Goal: Information Seeking & Learning: Find specific fact

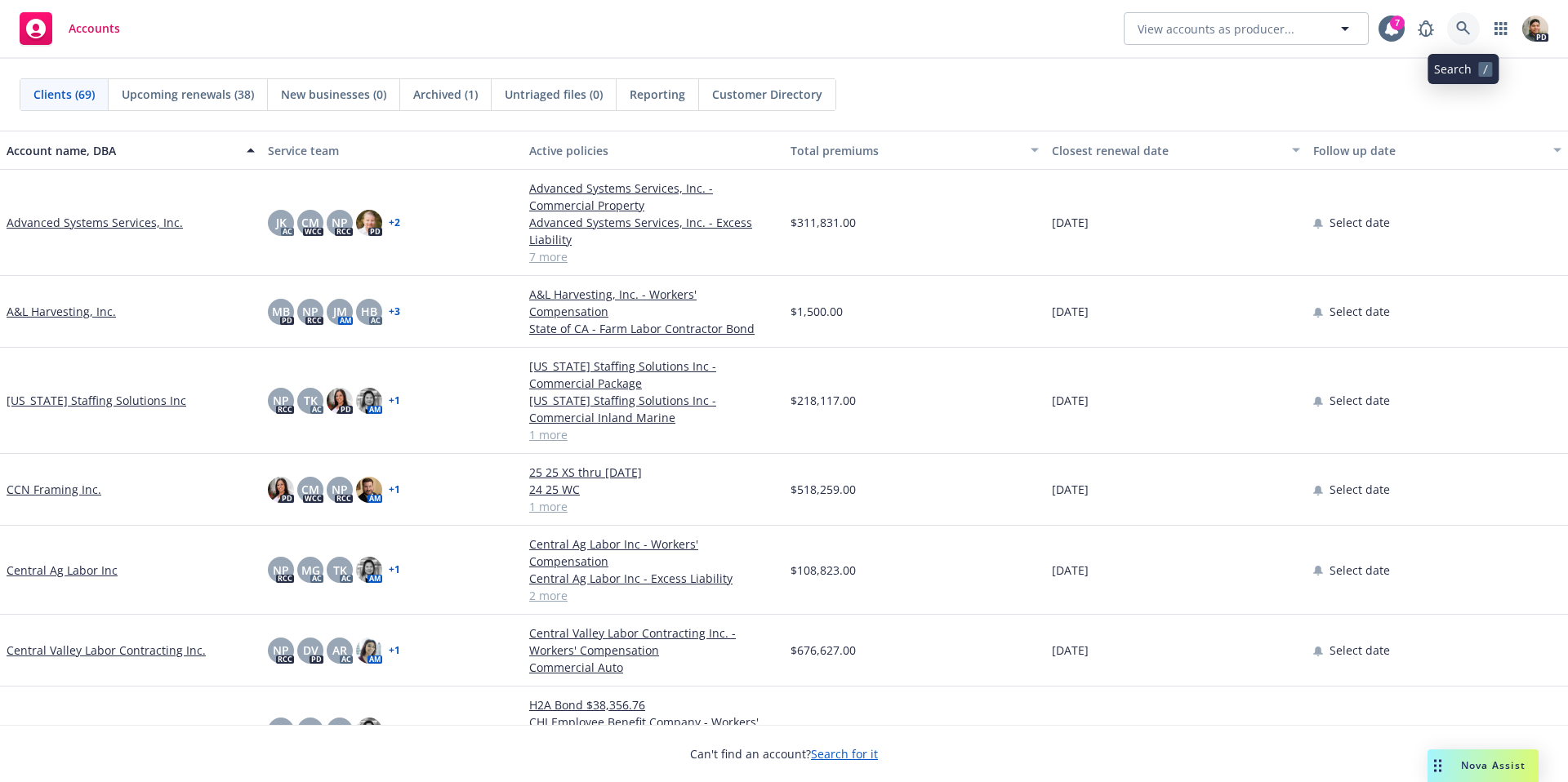
click at [1476, 27] on link at bounding box center [1463, 28] width 32 height 32
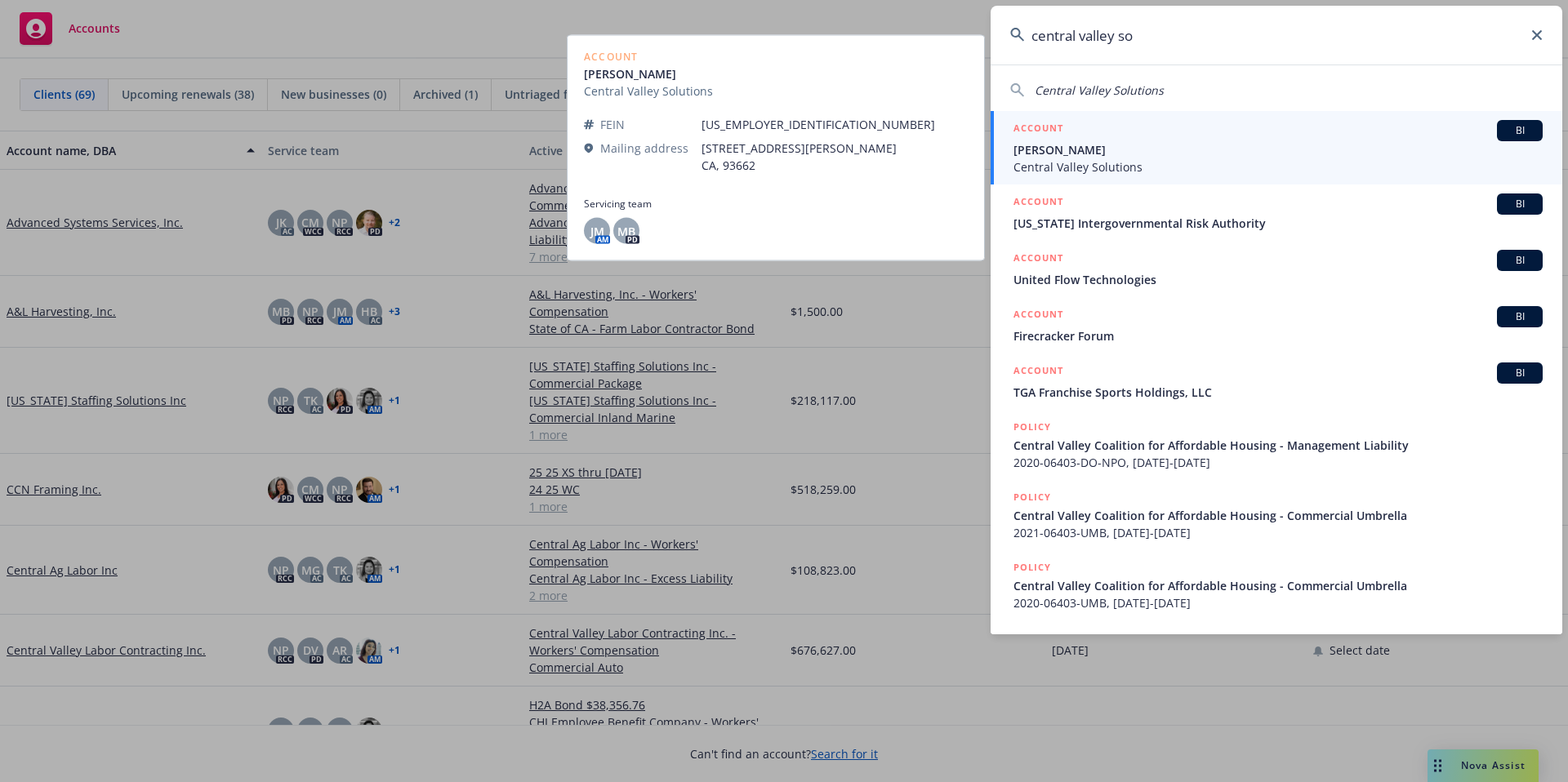
type input "central valley so"
click at [1108, 160] on span "Central Valley Solutions" at bounding box center [1278, 167] width 529 height 17
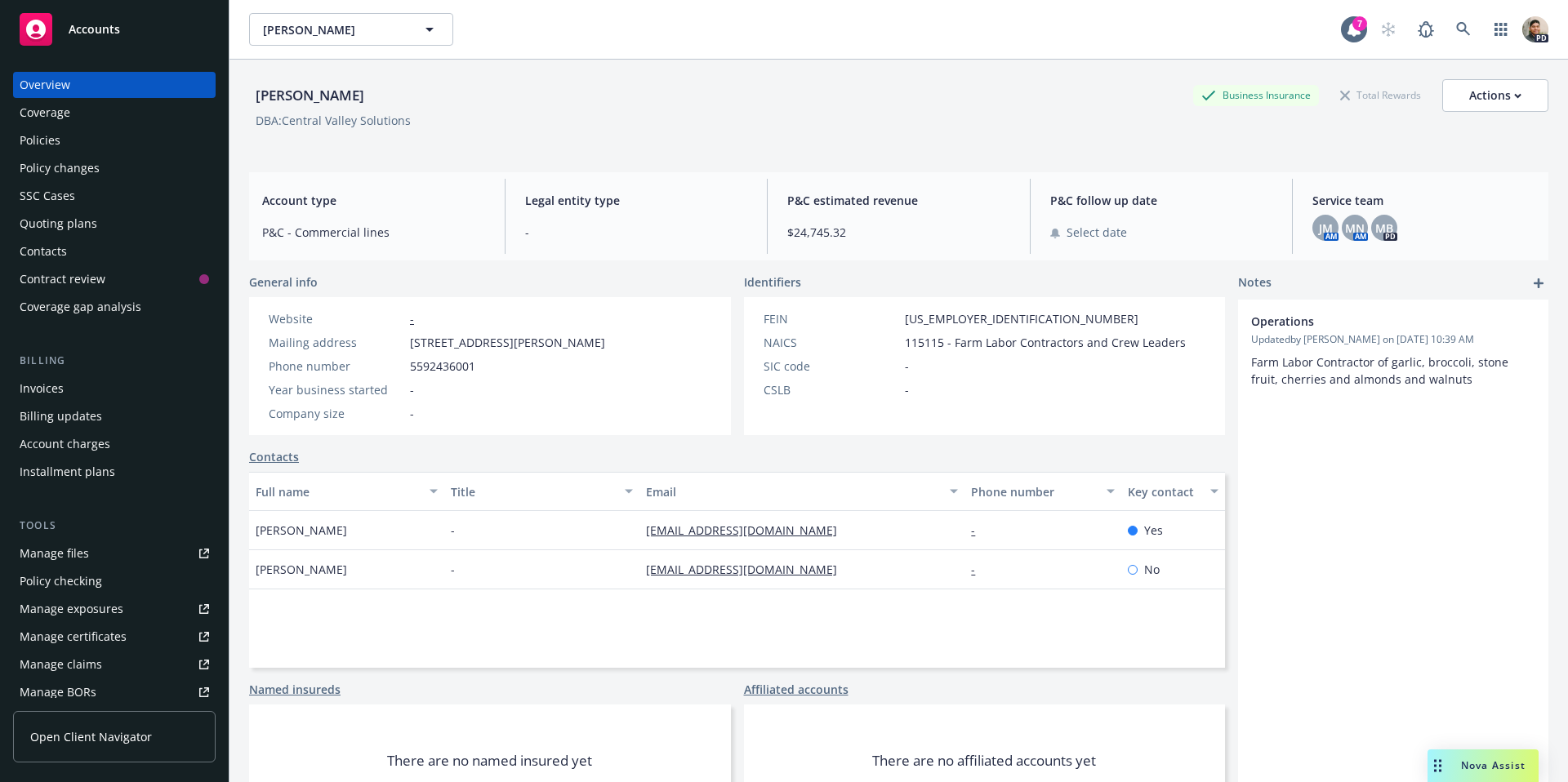
click at [87, 564] on div "Manage files Policy checking Manage exposures Manage certificates Manage claims…" at bounding box center [114, 636] width 202 height 193
click at [82, 559] on div "Manage files" at bounding box center [54, 553] width 69 height 27
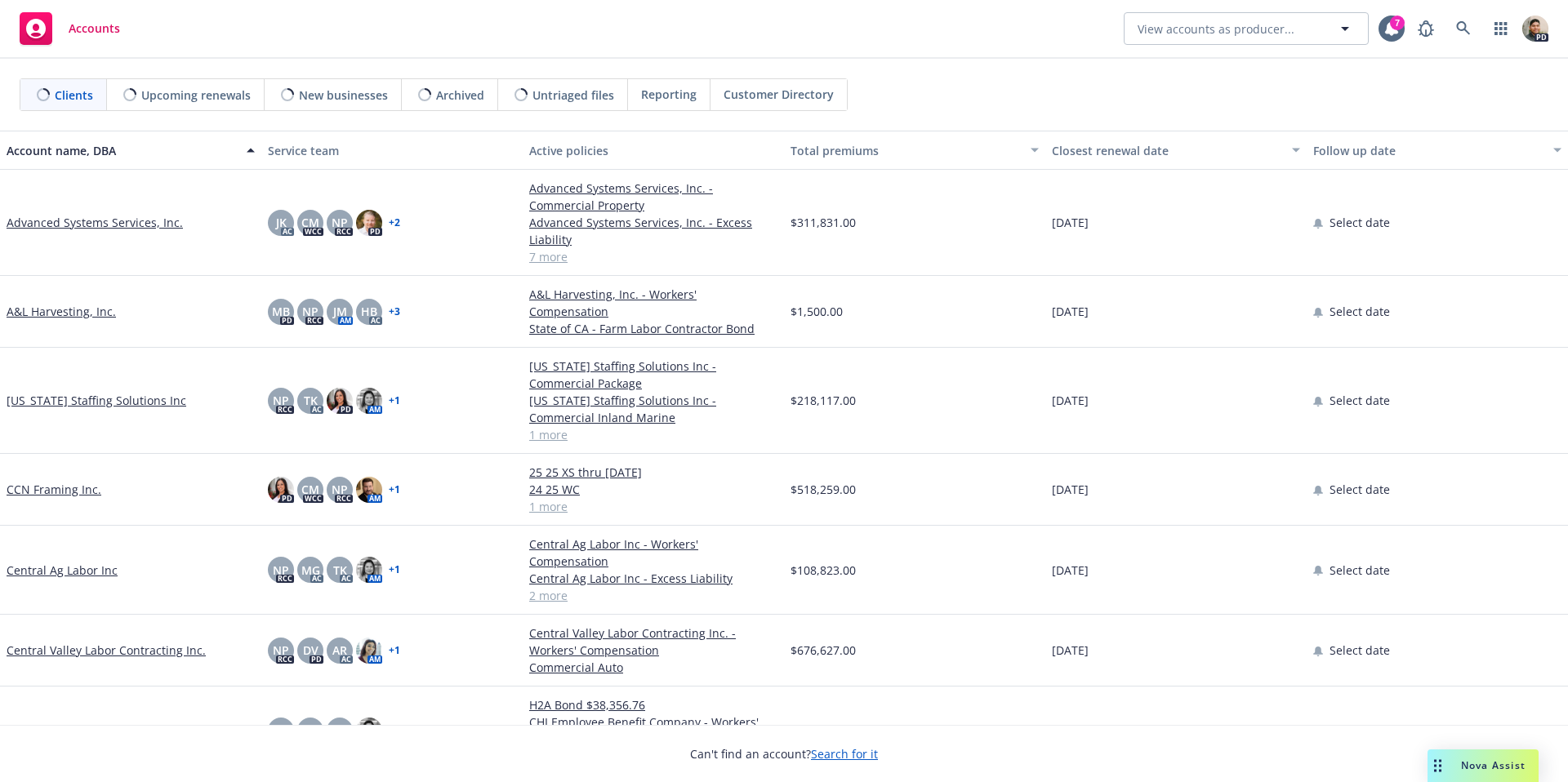
click at [1469, 767] on span "Nova Assist" at bounding box center [1493, 765] width 65 height 14
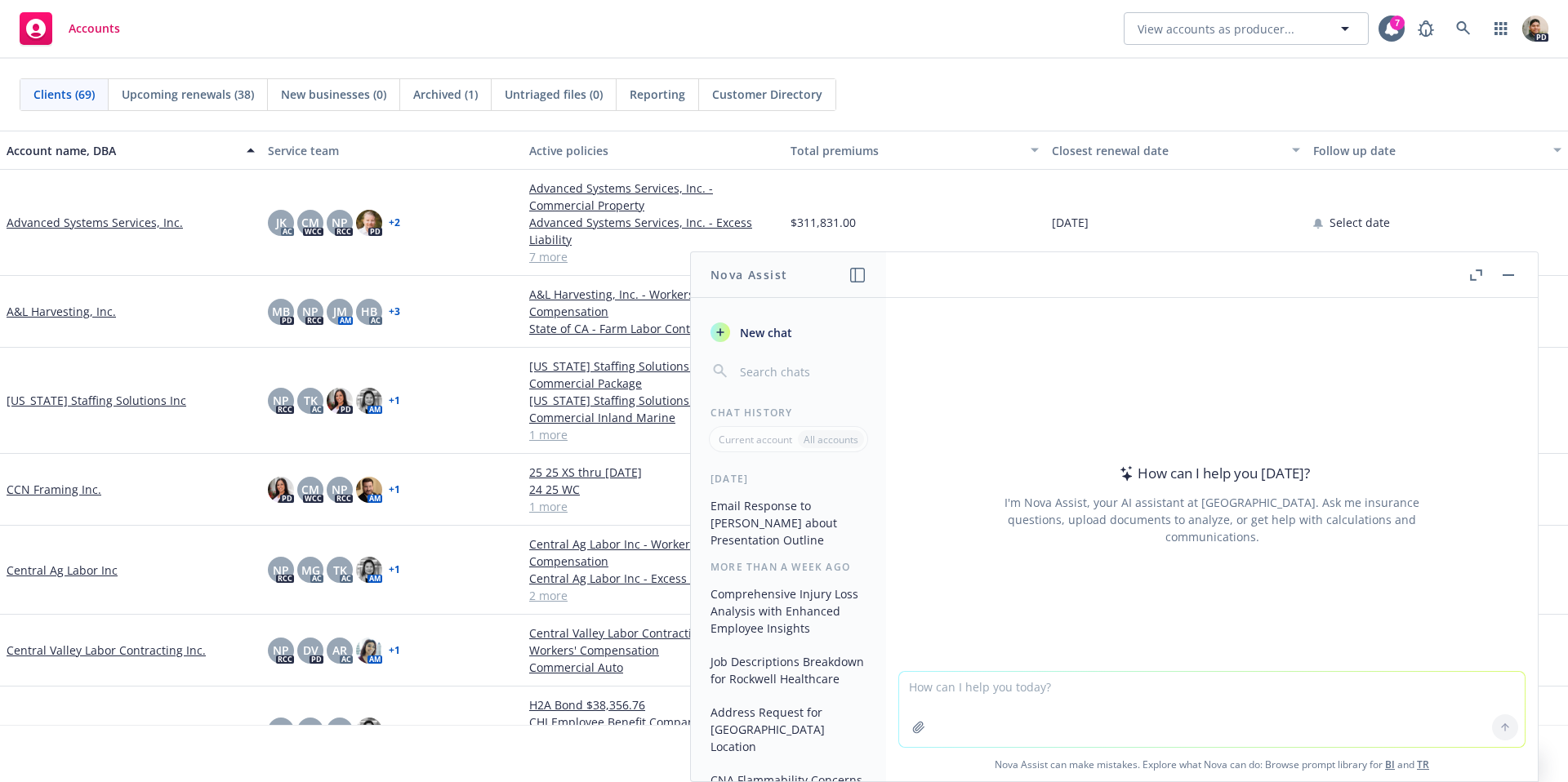
click at [966, 686] on textarea at bounding box center [1211, 709] width 625 height 75
paste textarea "Danny said i should reach out to you... sorry my names Daniel new to the Newfro…"
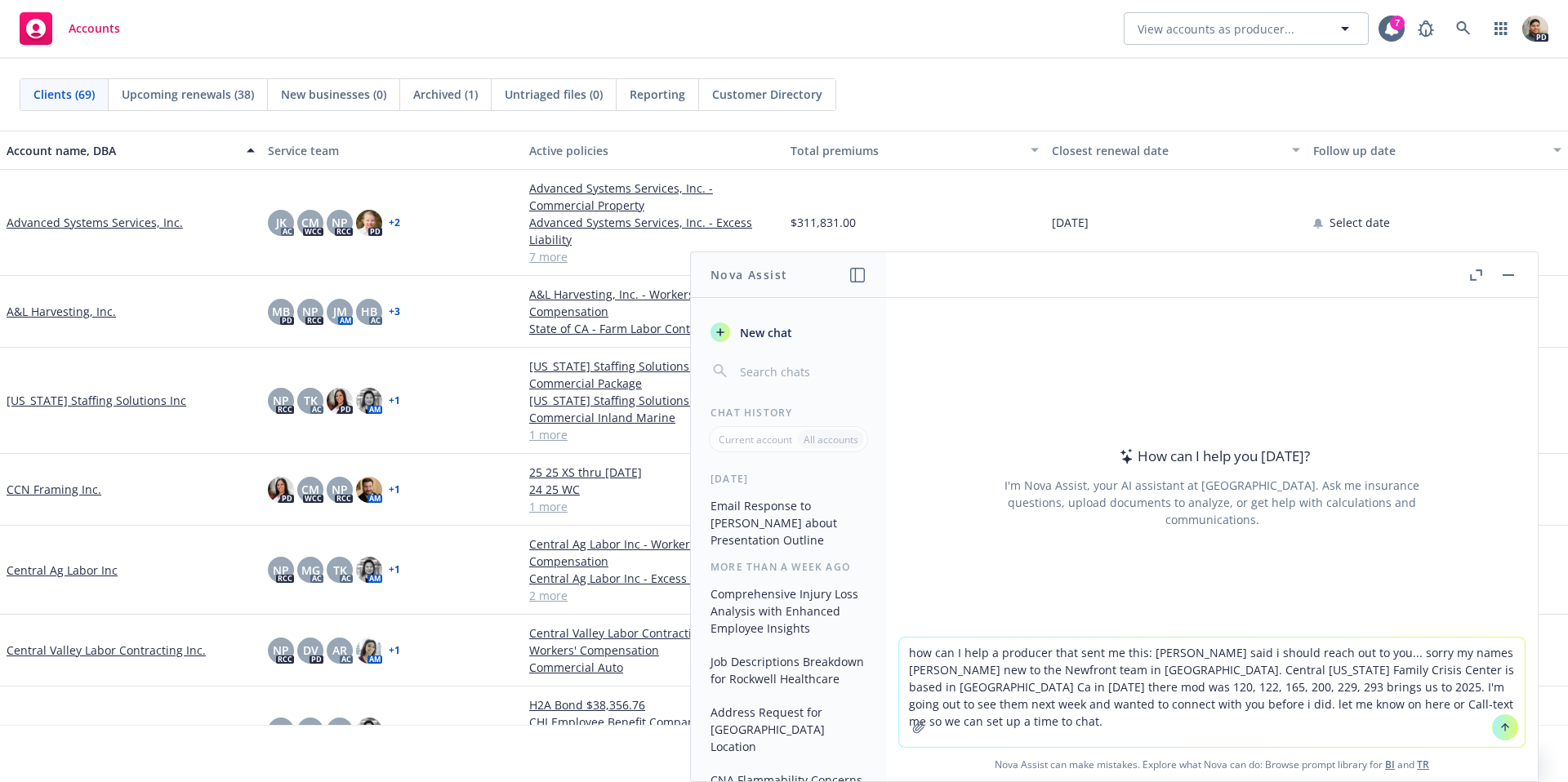
drag, startPoint x: 1383, startPoint y: 654, endPoint x: 1150, endPoint y: 651, distance: 233.0
click at [1150, 651] on textarea "how can I help a producer that sent me this: Danny said i should reach out to y…" at bounding box center [1211, 692] width 625 height 109
drag, startPoint x: 1349, startPoint y: 658, endPoint x: 1144, endPoint y: 658, distance: 205.0
click at [1144, 658] on textarea "how can I help a producer that sent me this: Danny said i should reach out to y…" at bounding box center [1211, 692] width 625 height 109
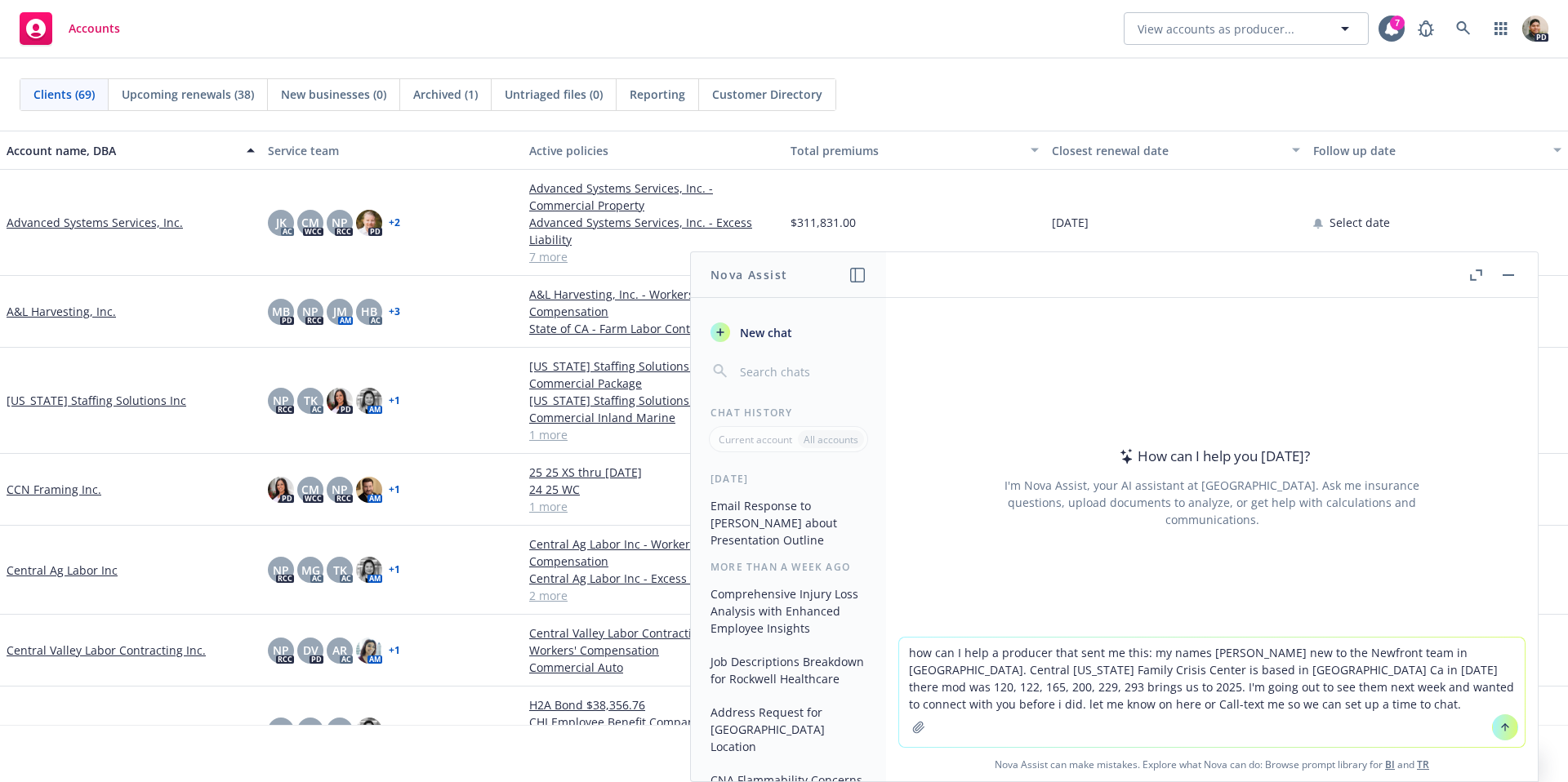
type textarea "how can I help a producer that sent me this: my names Daniel new to the Newfron…"
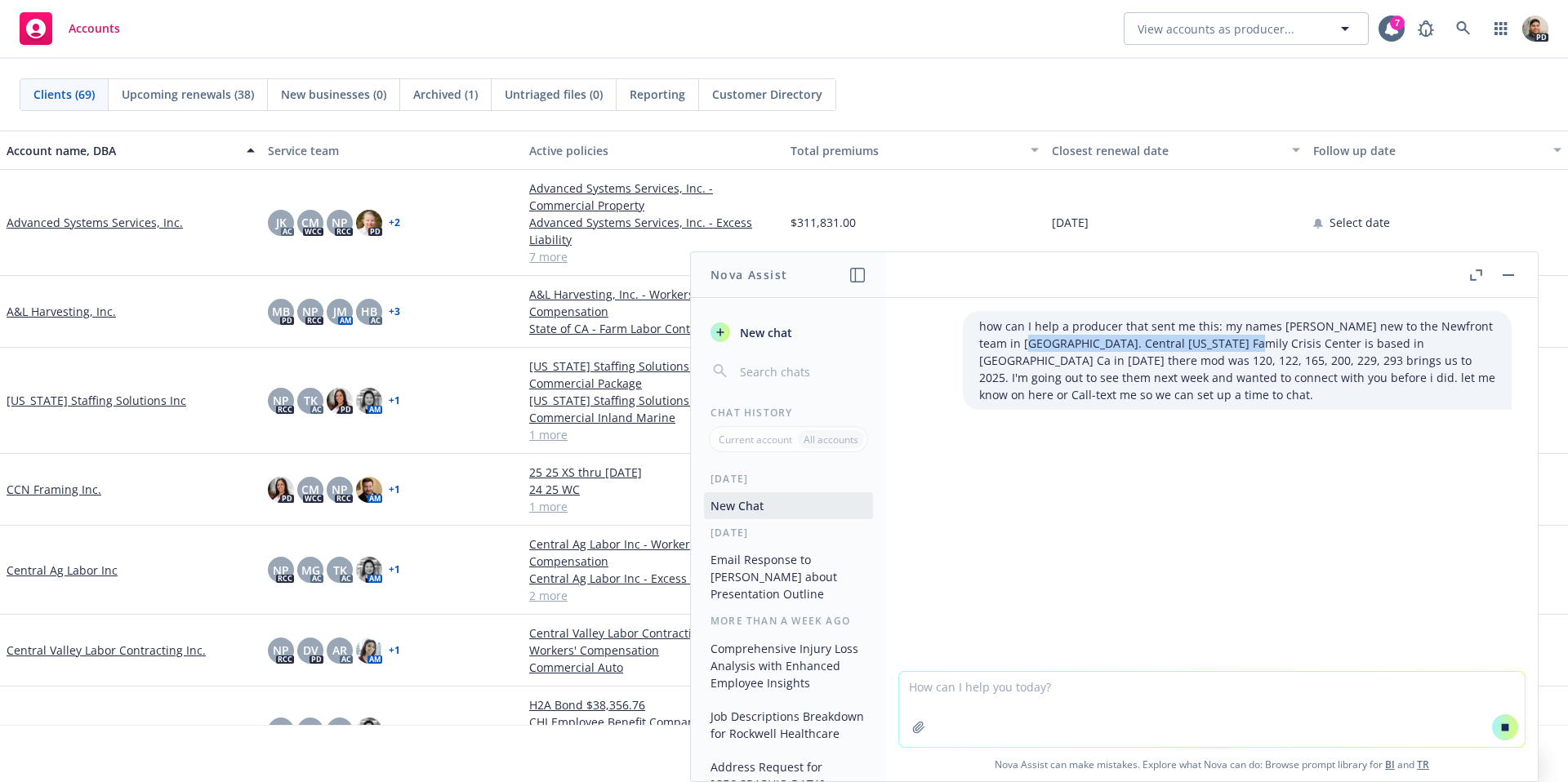
drag, startPoint x: 1024, startPoint y: 345, endPoint x: 1213, endPoint y: 341, distance: 189.0
click at [1223, 339] on p "how can I help a producer that sent me this: my names Daniel new to the Newfron…" at bounding box center [1237, 361] width 516 height 85
copy p "Central California Family Crisis Center"
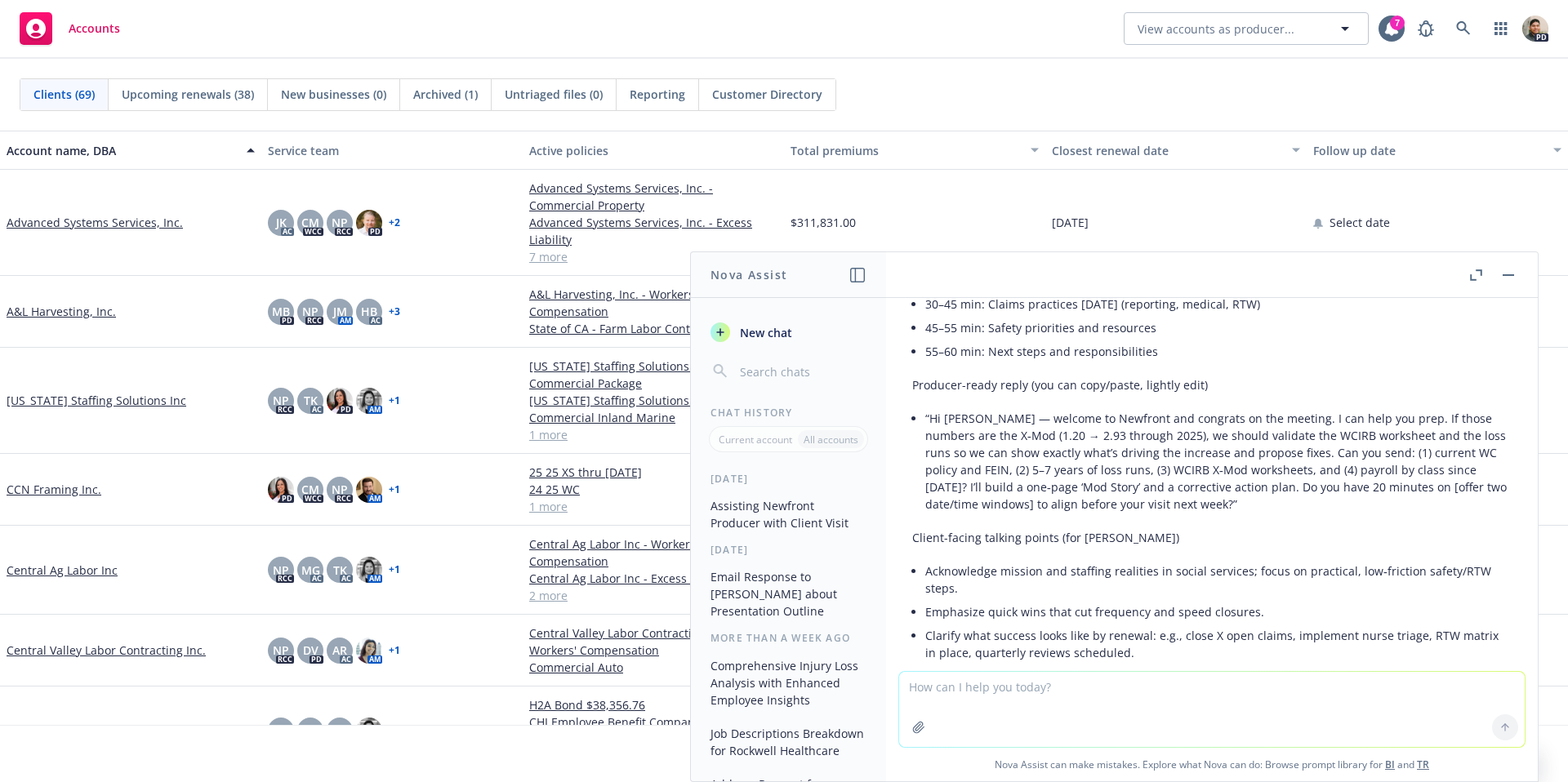
scroll to position [1182, 0]
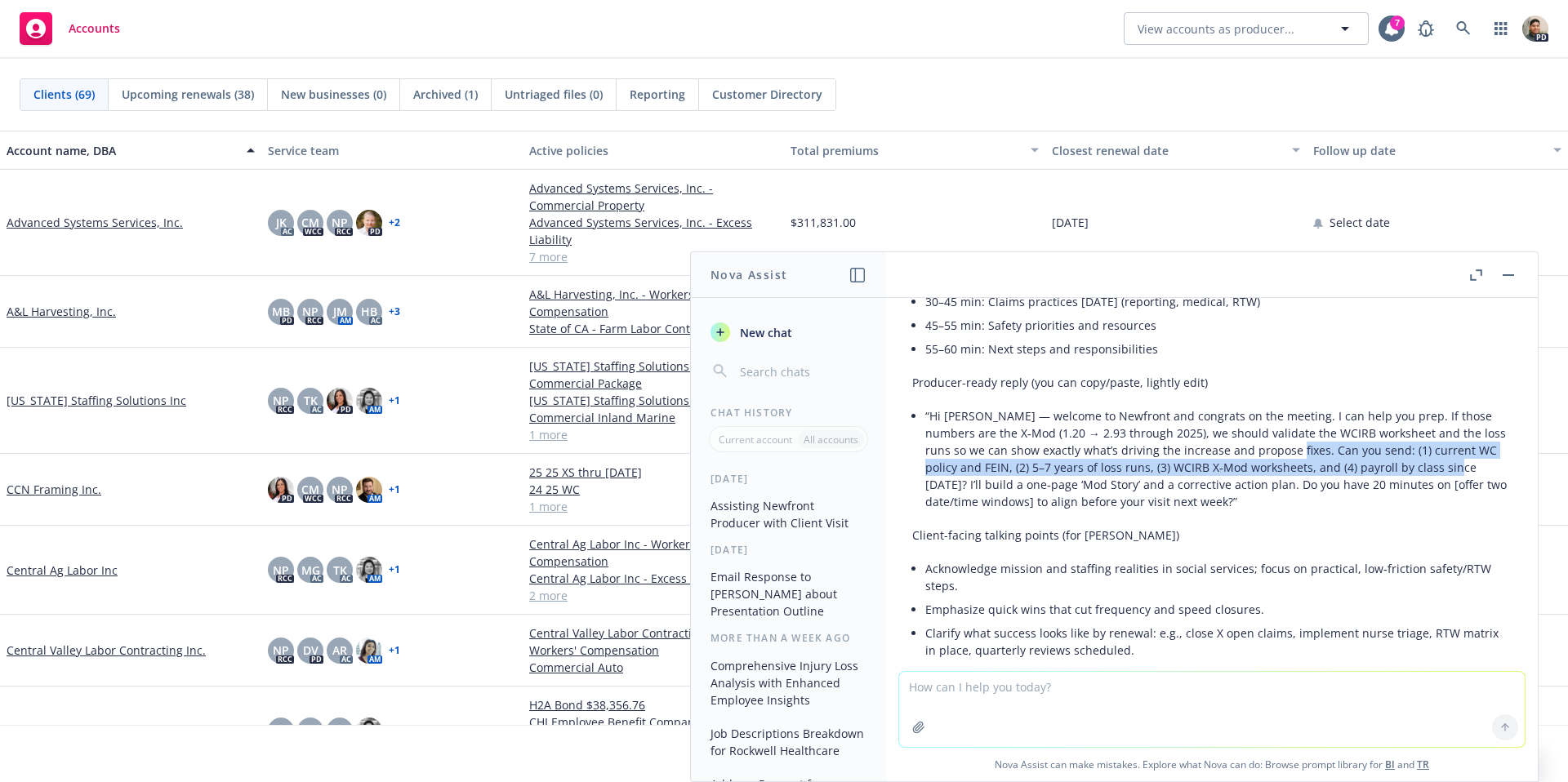
drag, startPoint x: 1210, startPoint y: 452, endPoint x: 1343, endPoint y: 468, distance: 134.0
click at [1364, 472] on li "“Hi Daniel — welcome to Newfront and congrats on the meeting. I can help you pr…" at bounding box center [1219, 458] width 587 height 109
copy li "Can you send: (1) current WC policy and FEIN, (2) 5–7 years of loss runs, (3) W…"
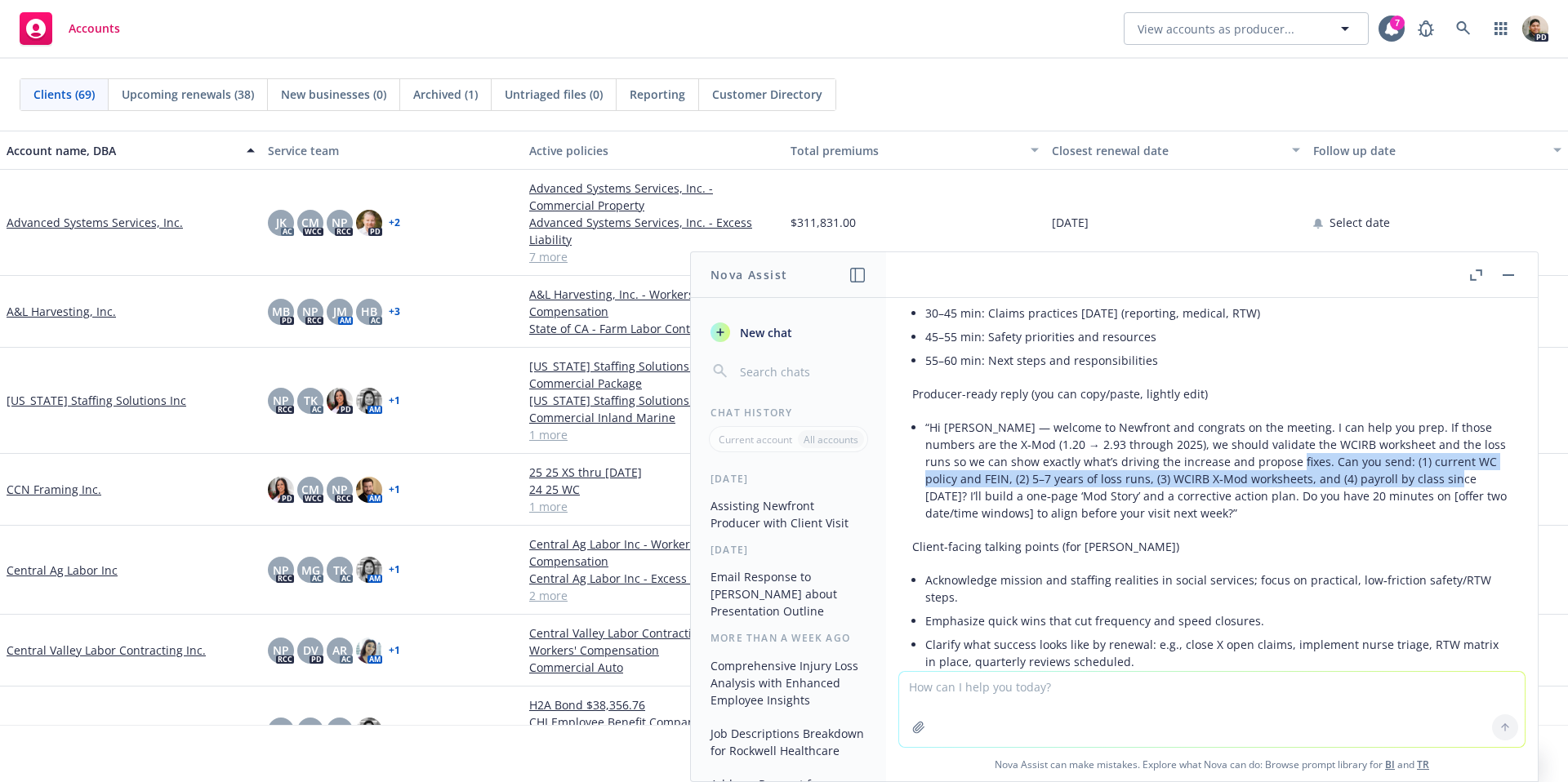
scroll to position [1171, 0]
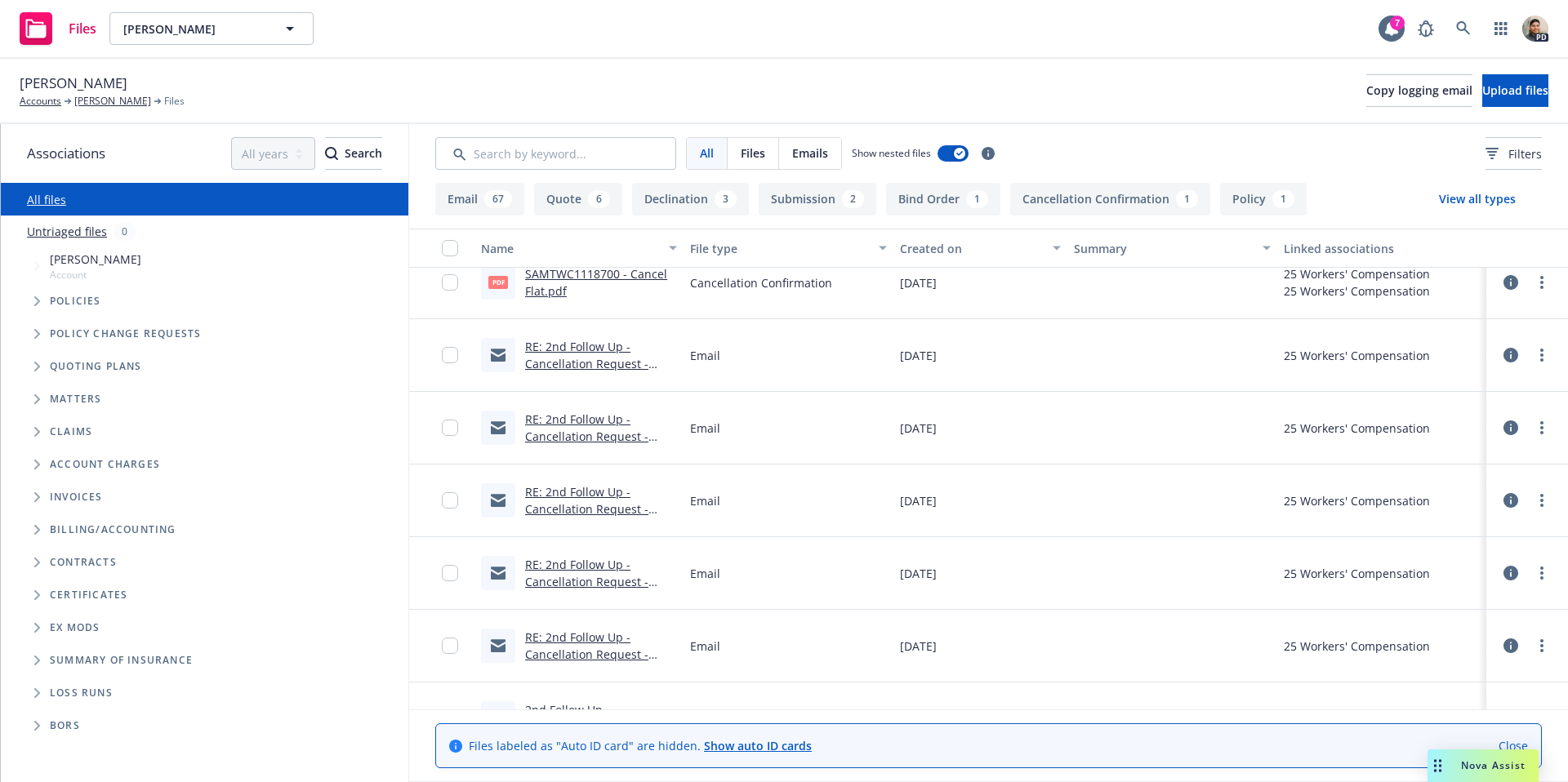
scroll to position [1160, 0]
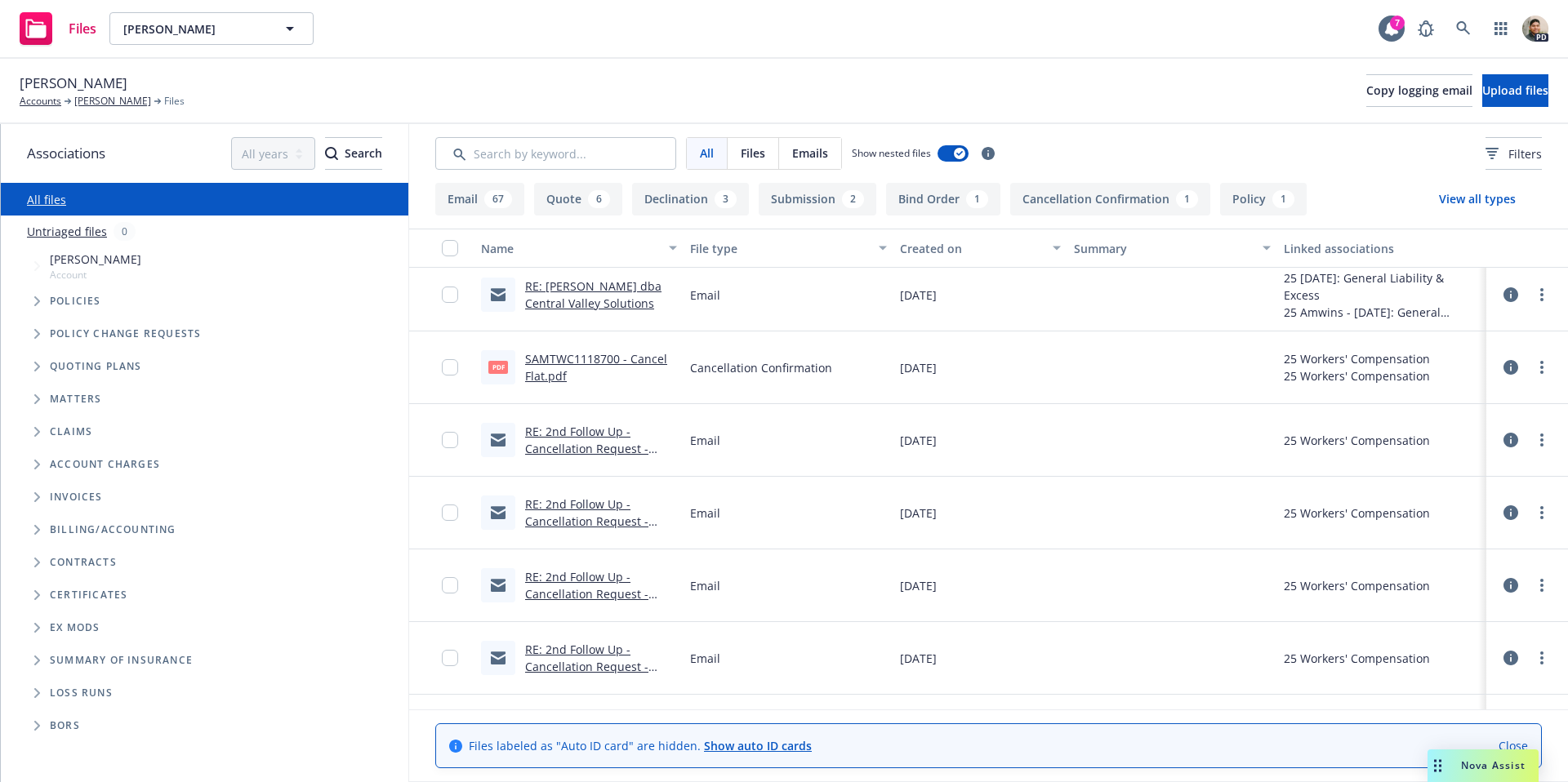
click at [579, 355] on link "SAMTWC1118700 - Cancel Flat.pdf" at bounding box center [596, 367] width 142 height 32
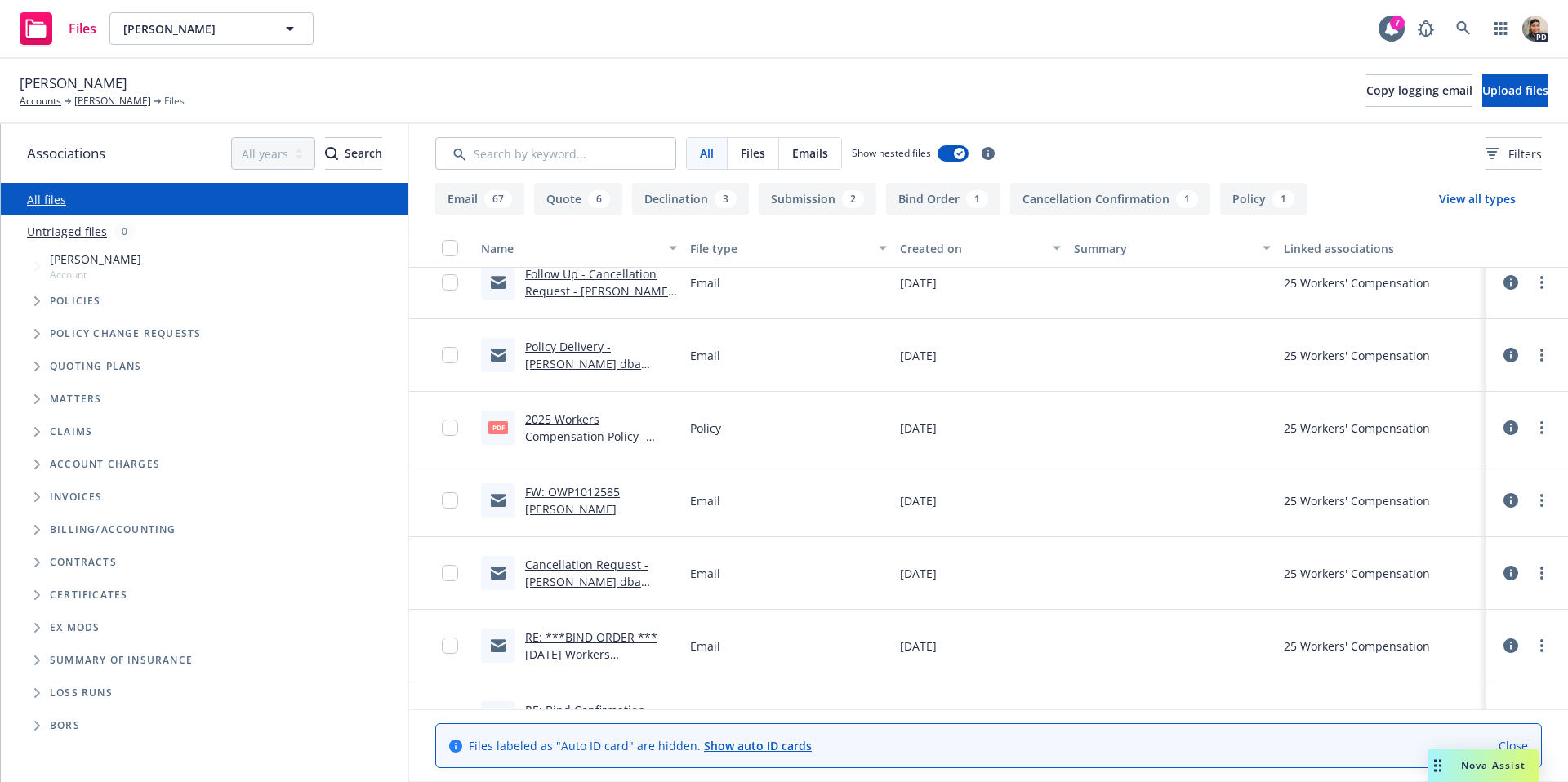
scroll to position [1819, 0]
click at [565, 436] on link "2025 Workers Compensation Policy - Risico.PDF" at bounding box center [585, 436] width 121 height 49
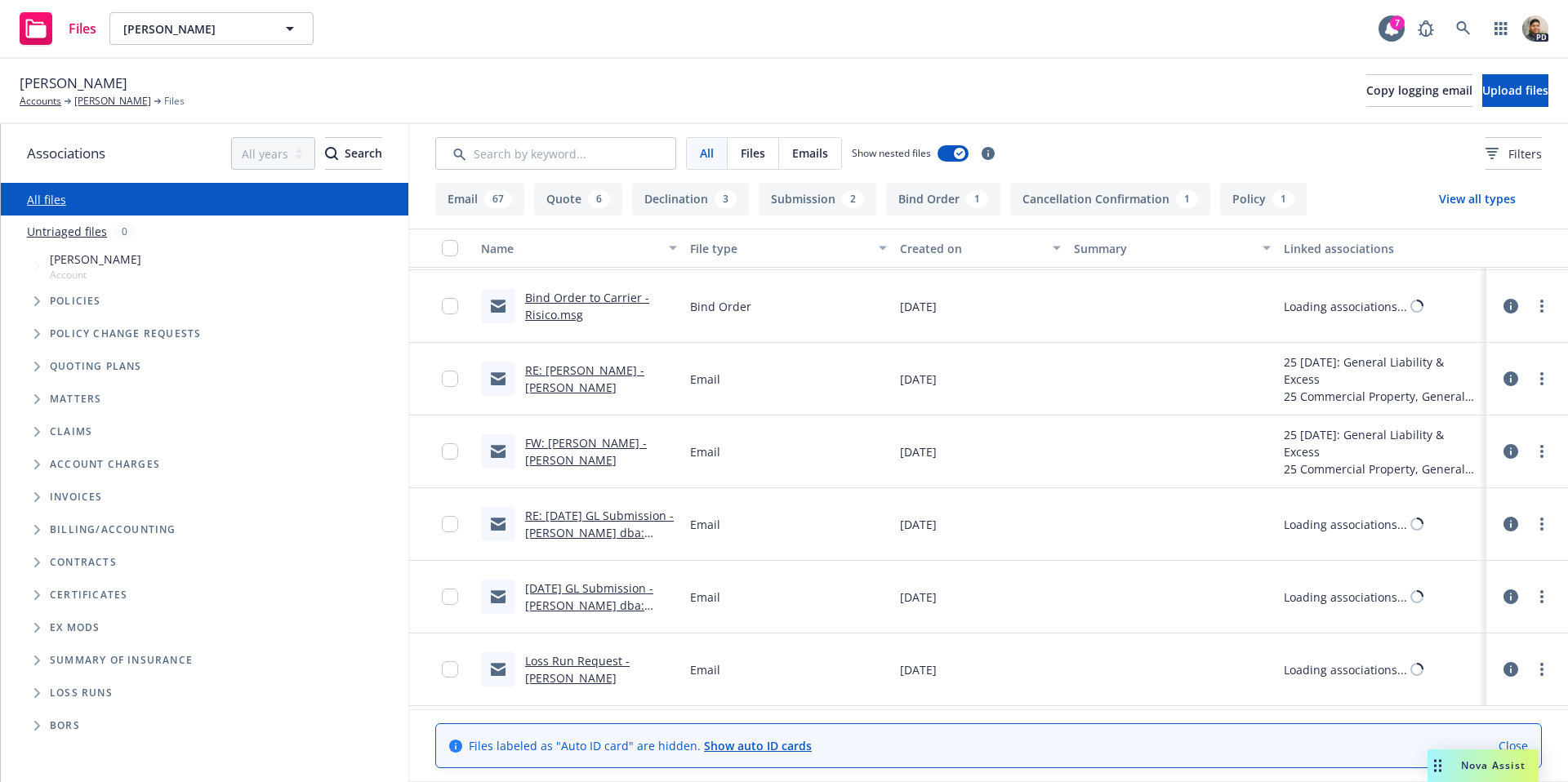
scroll to position [2578, 0]
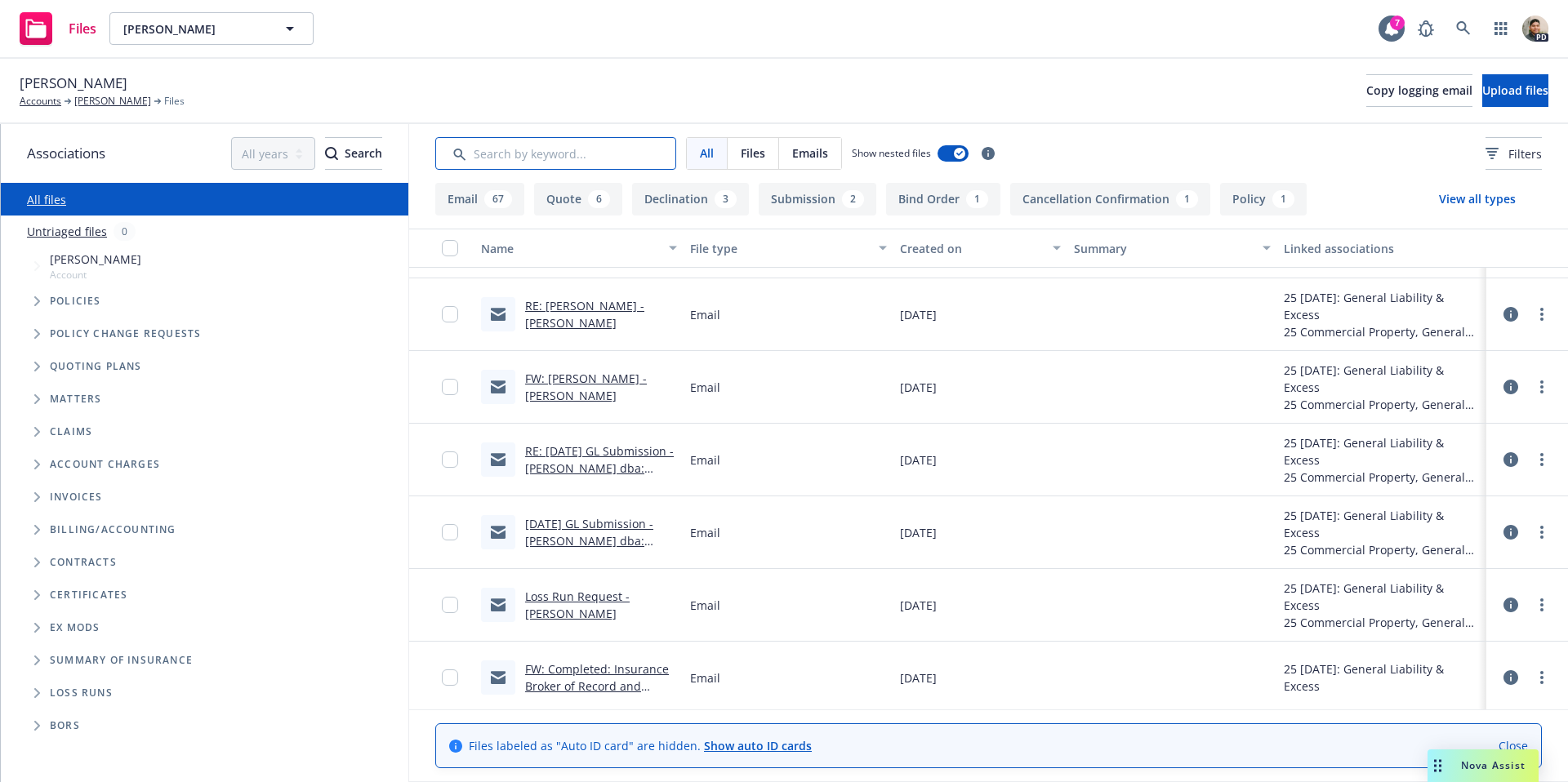
click at [508, 143] on input "Search by keyword..." at bounding box center [556, 154] width 241 height 32
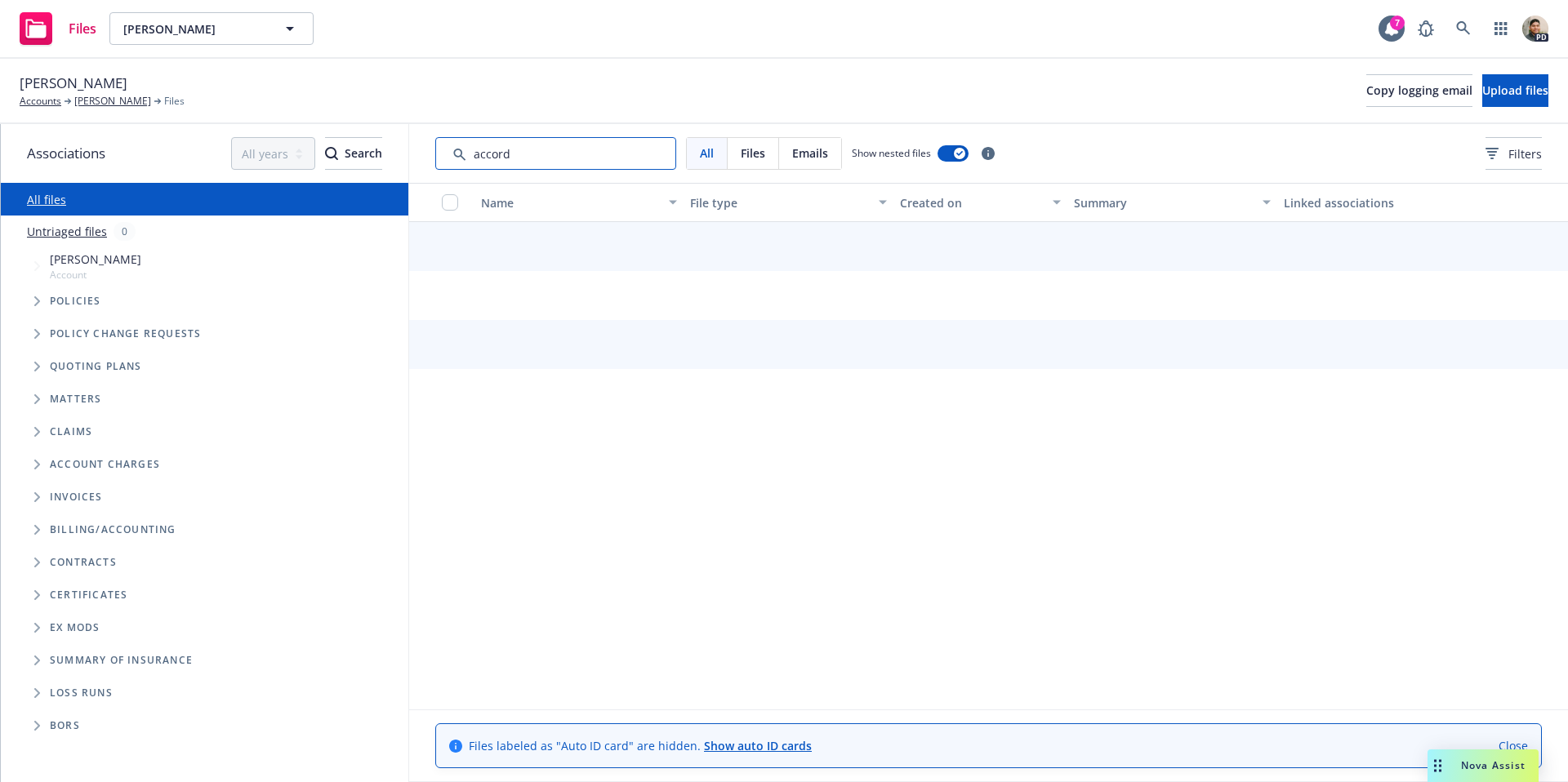
type input "accord"
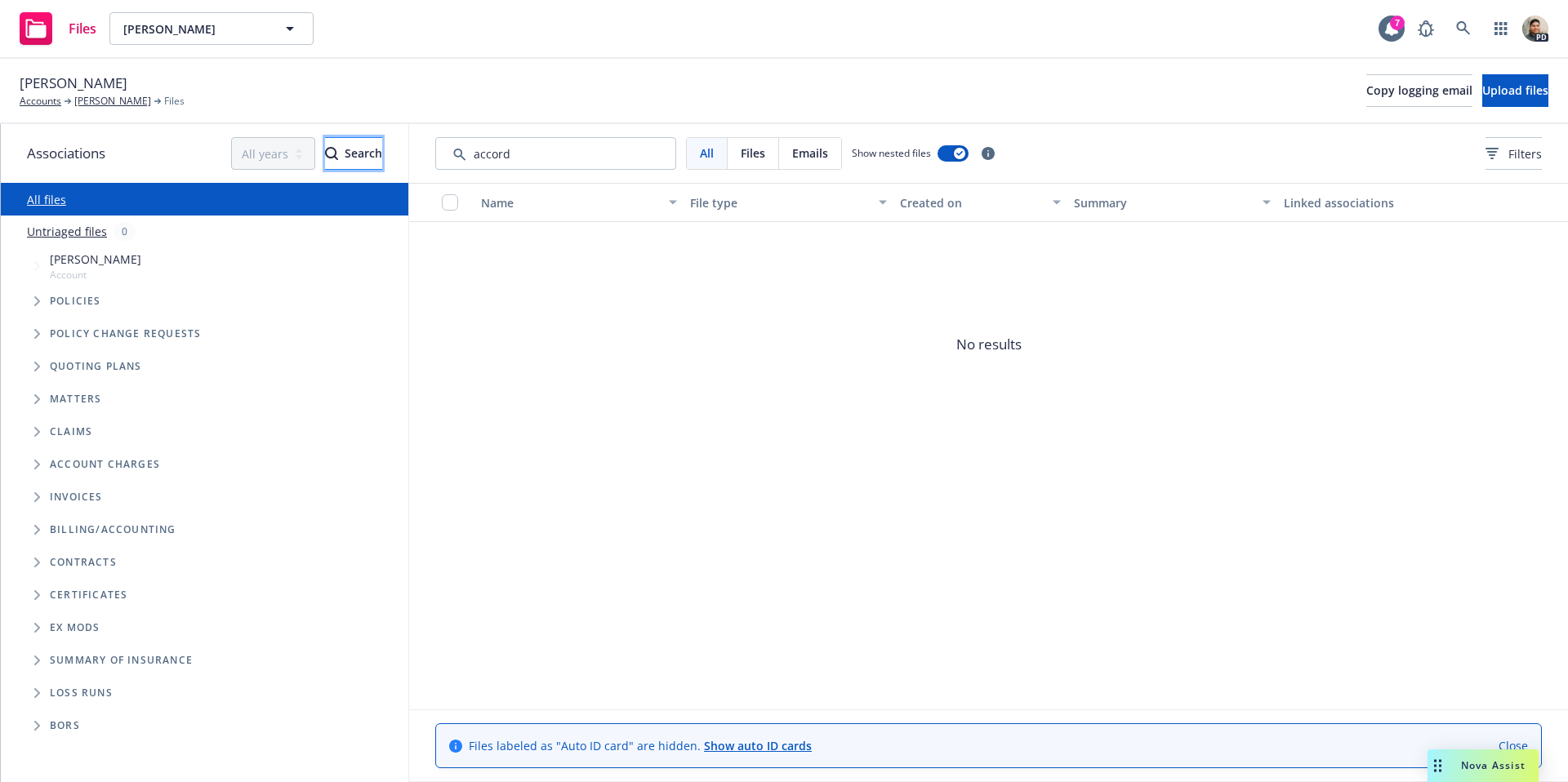
click at [325, 155] on div "Search" at bounding box center [353, 153] width 57 height 31
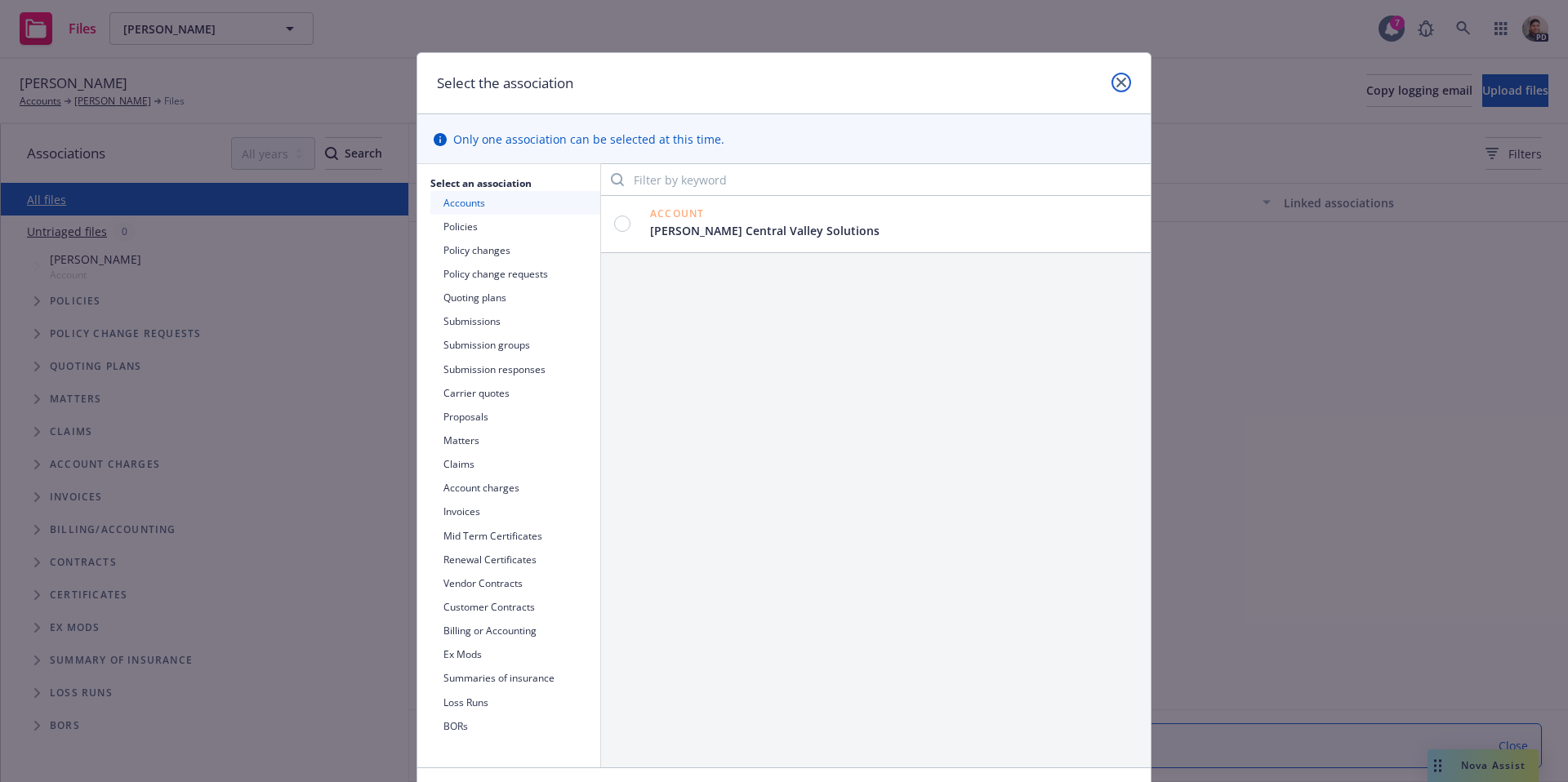
click at [1122, 83] on icon "close" at bounding box center [1121, 83] width 9 height 9
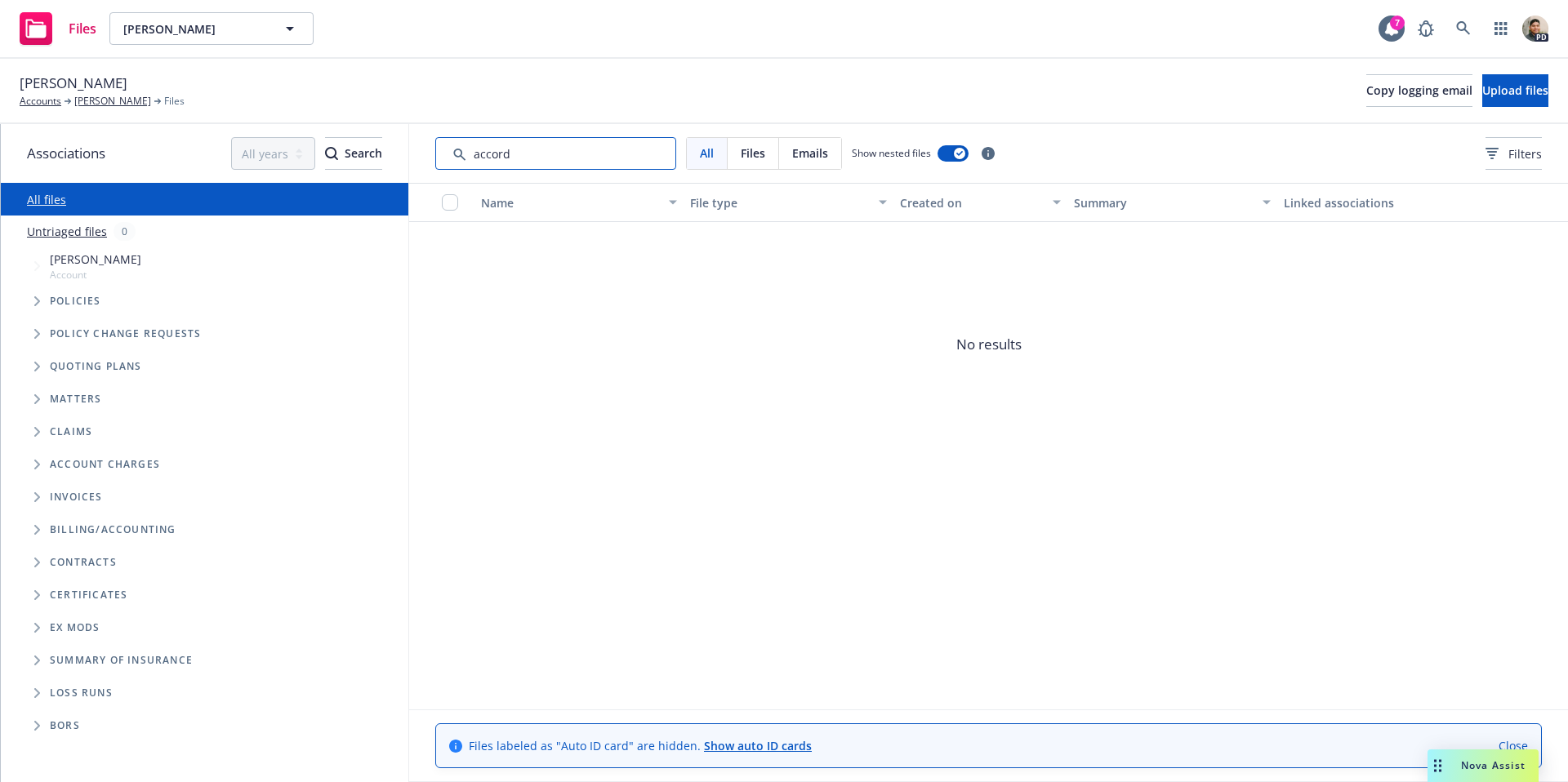
click at [540, 152] on input "Search by keyword..." at bounding box center [556, 154] width 241 height 32
click at [341, 154] on div "Search" at bounding box center [353, 153] width 57 height 31
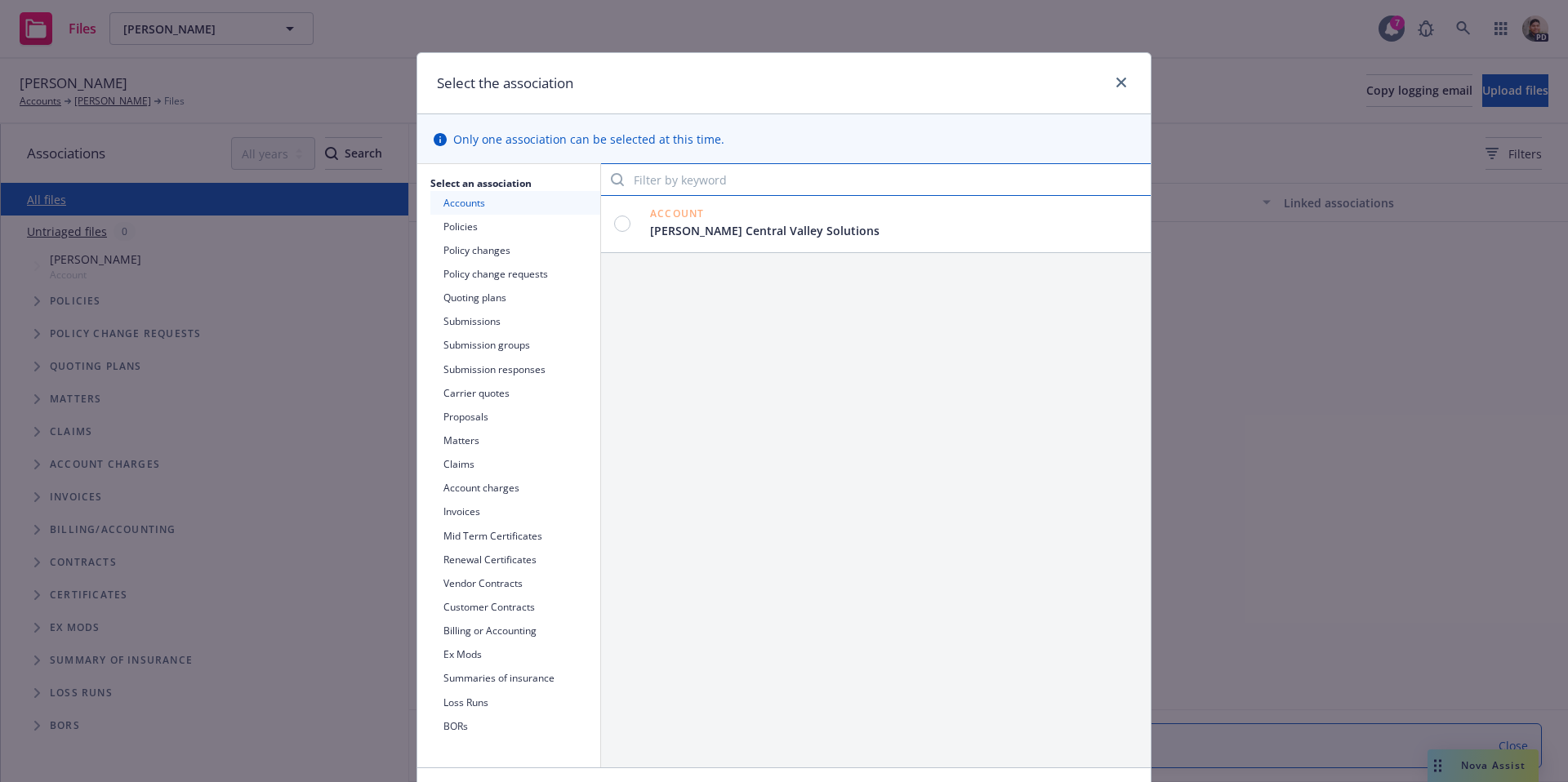
click at [699, 182] on input "Filter by keyword" at bounding box center [875, 179] width 550 height 32
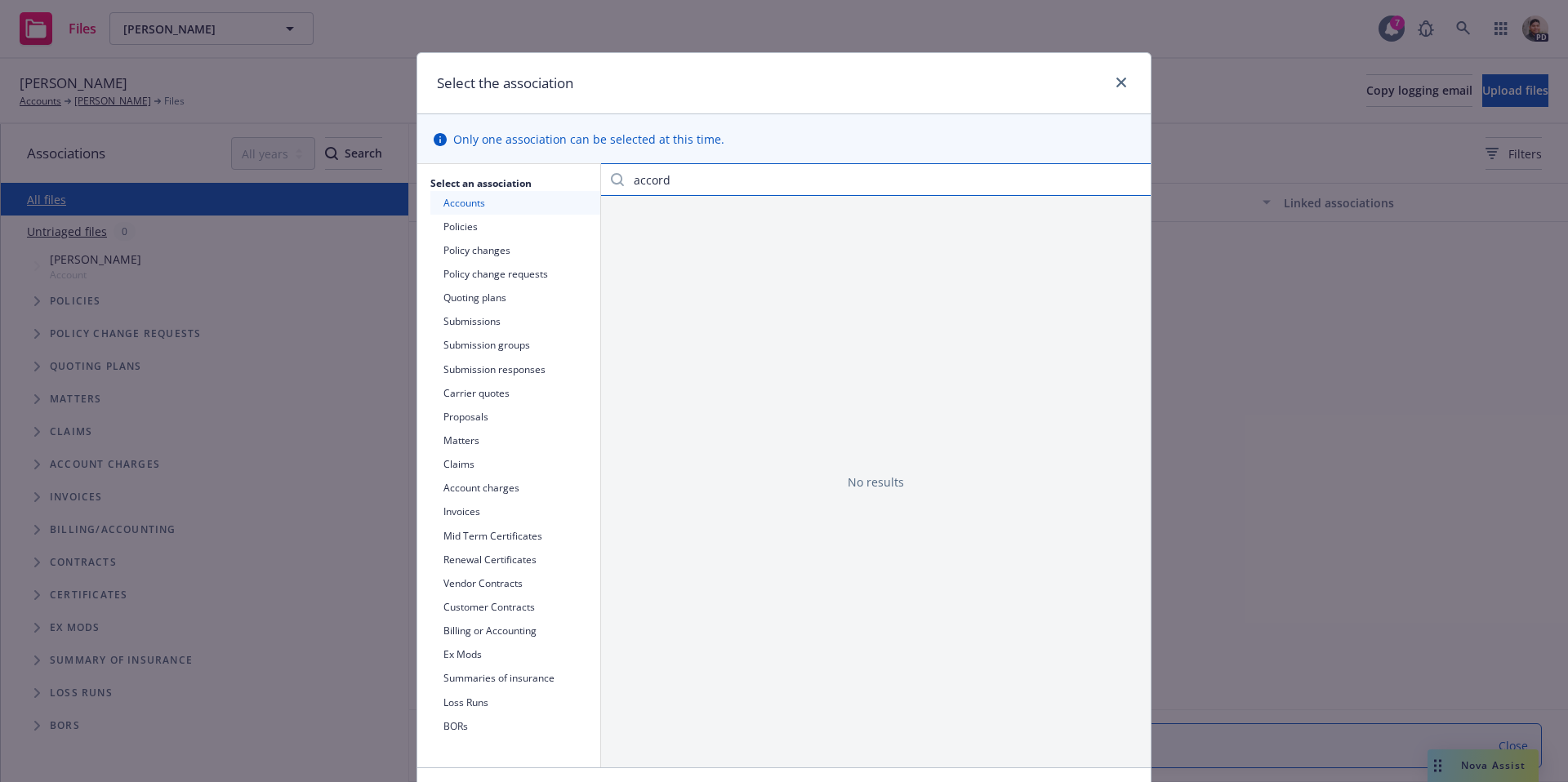
type input "accord"
click at [1139, 185] on input "accord" at bounding box center [875, 179] width 550 height 32
click at [1143, 178] on input "accord" at bounding box center [875, 179] width 550 height 32
click at [1120, 80] on icon "close" at bounding box center [1121, 83] width 9 height 9
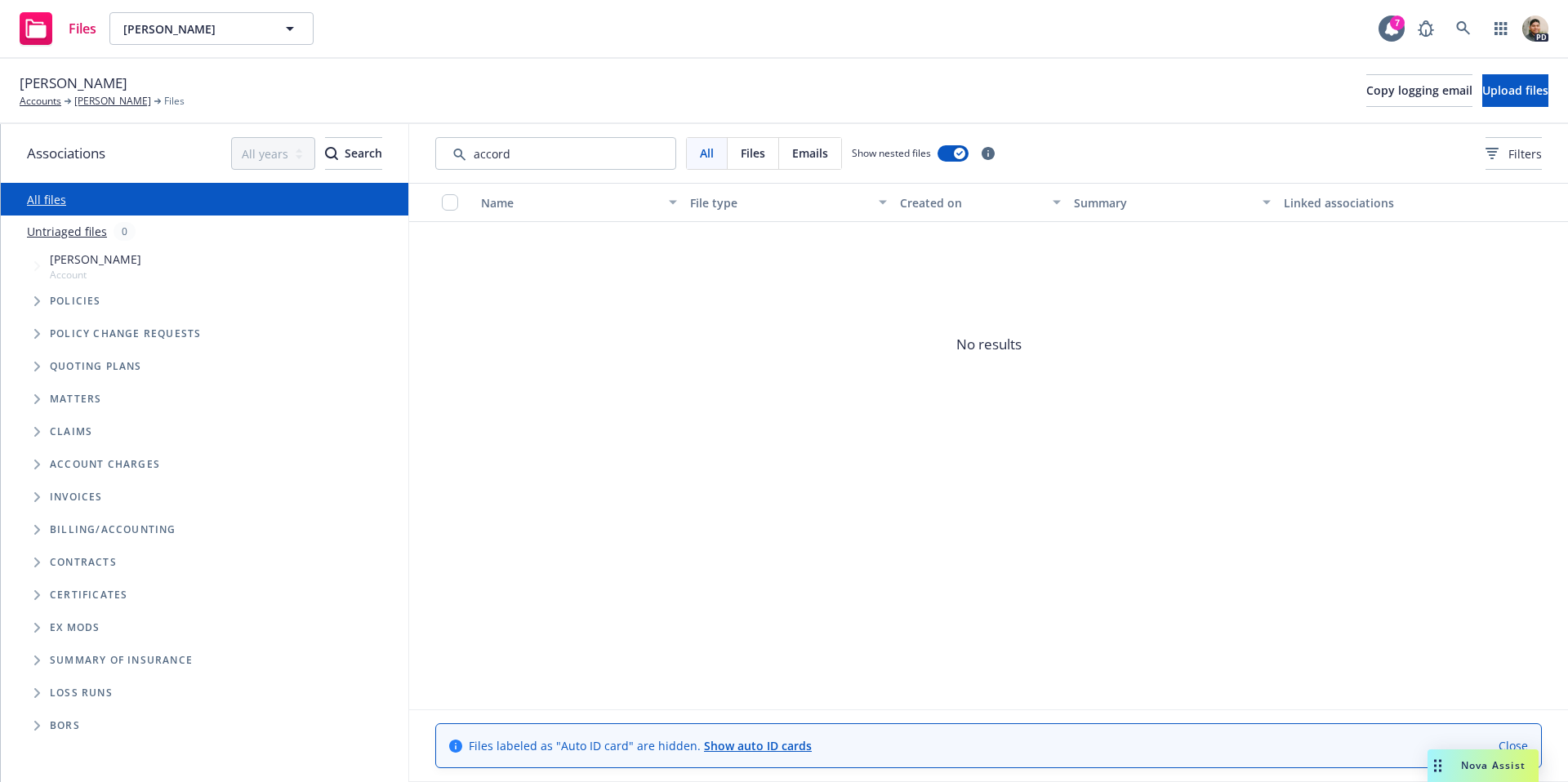
click at [39, 661] on icon "Folder Tree Example" at bounding box center [37, 661] width 7 height 9
click at [34, 297] on icon "Tree Example" at bounding box center [37, 301] width 6 height 9
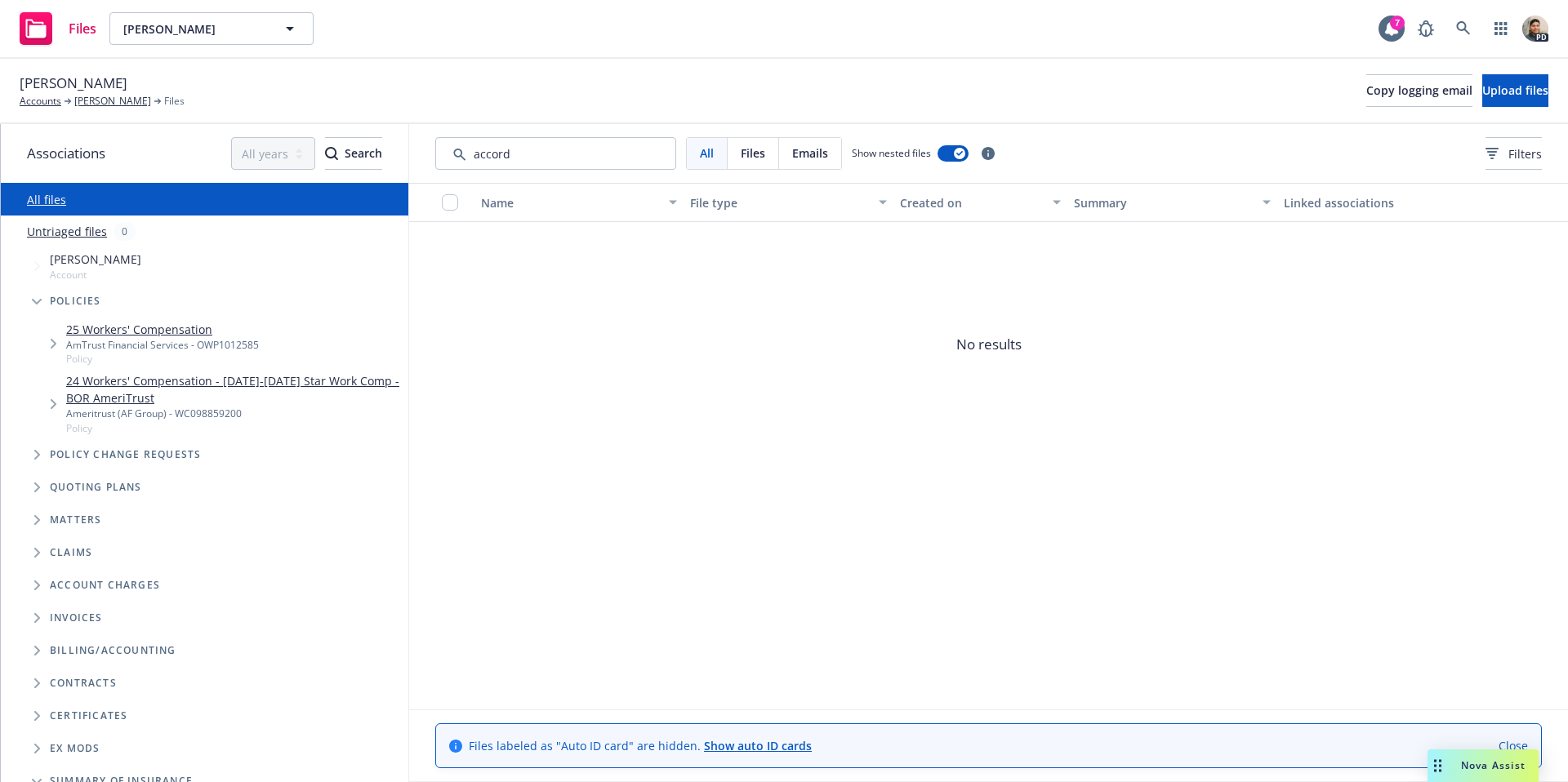
click at [125, 379] on link "24 Workers' Compensation - [DATE]-[DATE] Star Work Comp - BOR AmeriTrust" at bounding box center [234, 389] width 336 height 34
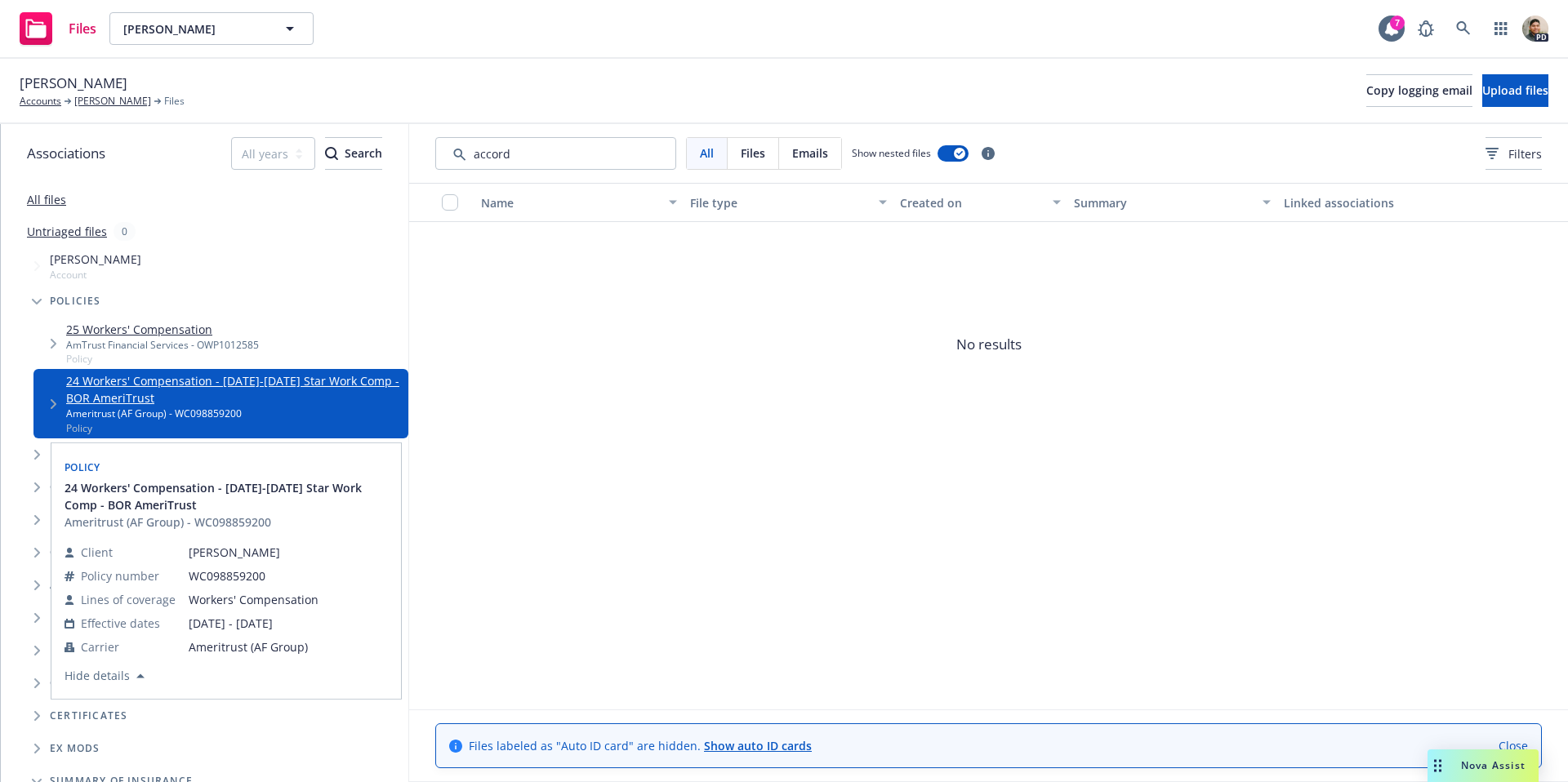
click at [115, 382] on link "24 Workers' Compensation - [DATE]-[DATE] Star Work Comp - BOR AmeriTrust" at bounding box center [234, 389] width 336 height 34
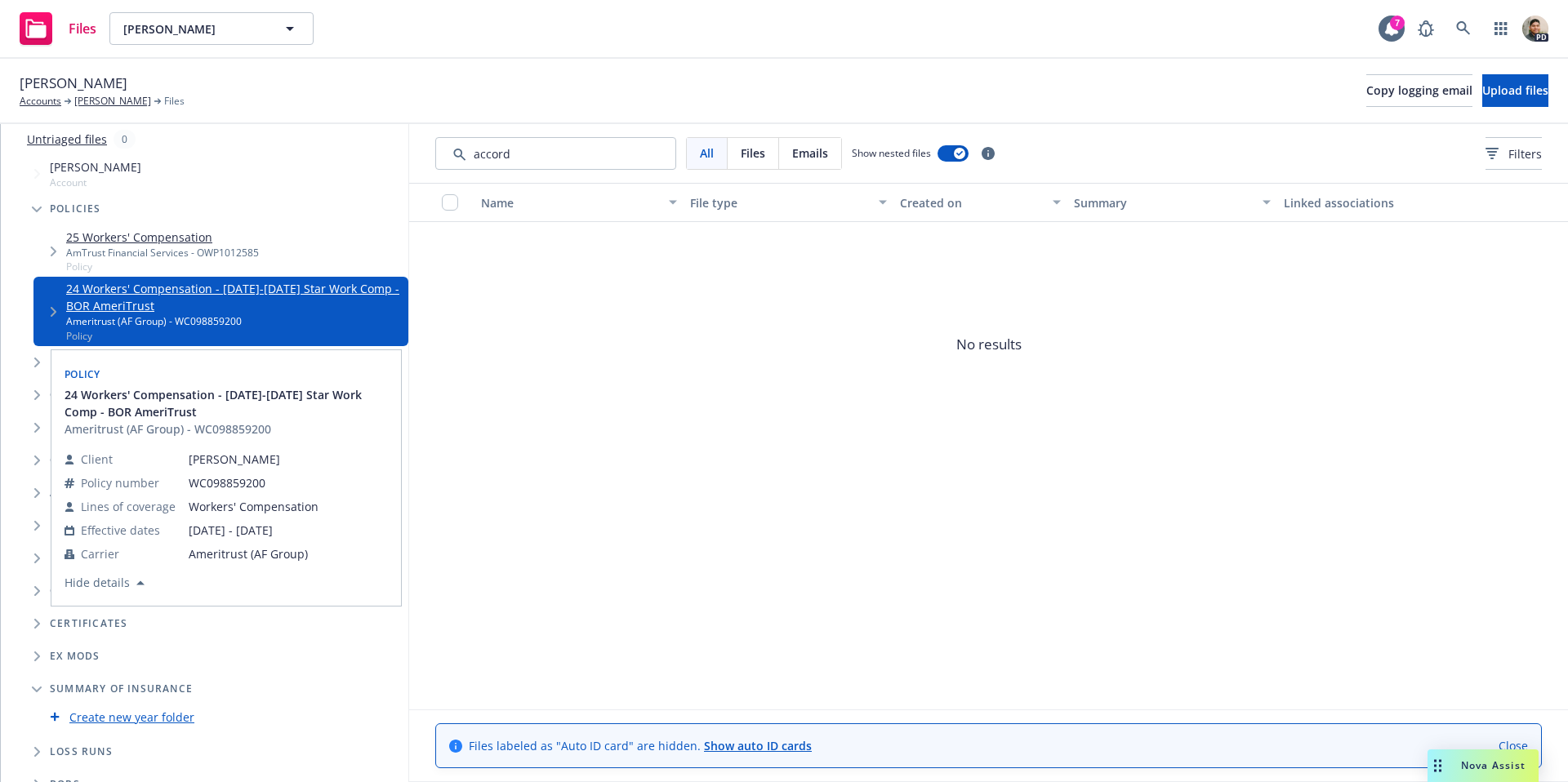
scroll to position [111, 0]
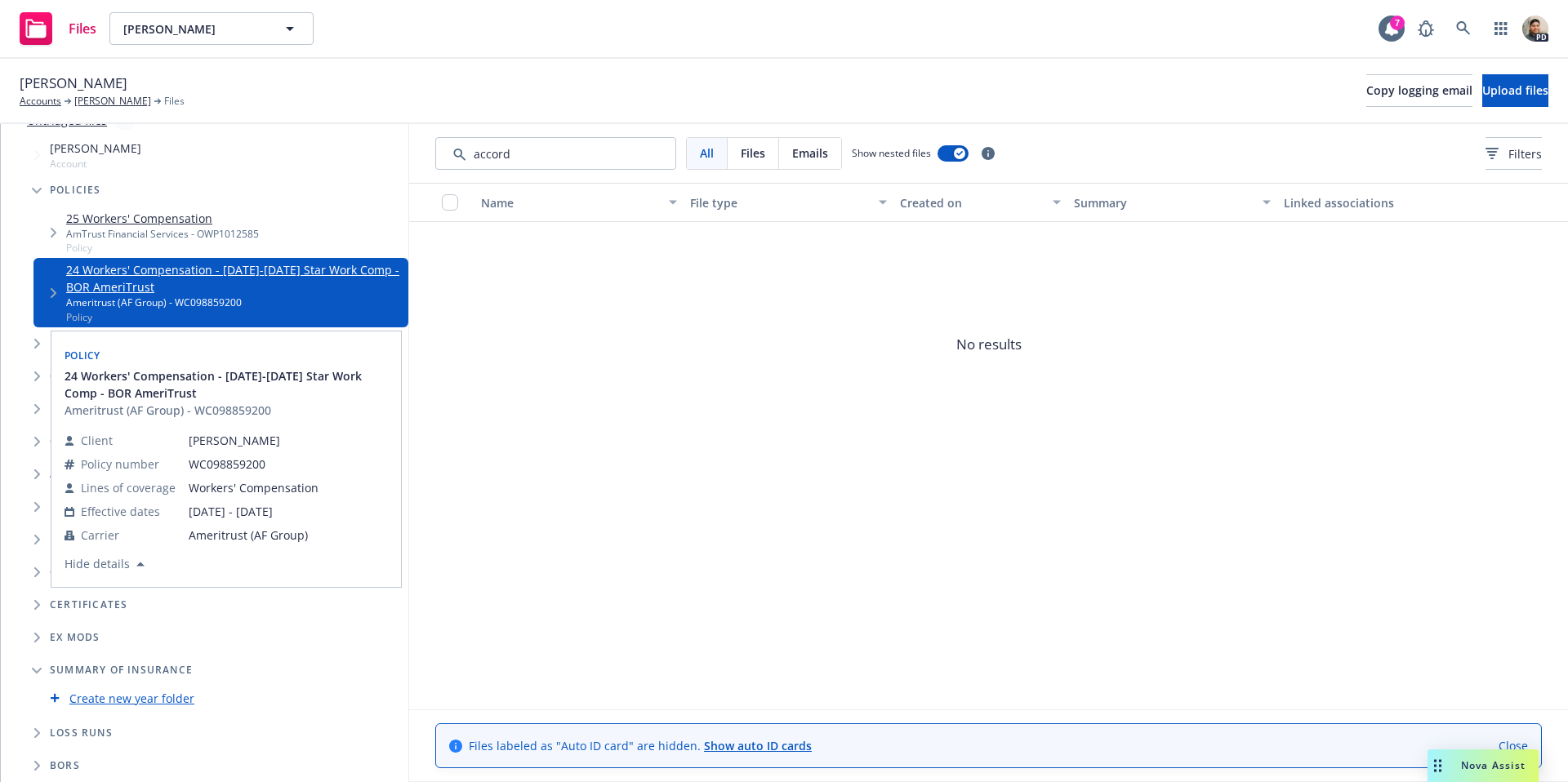
drag, startPoint x: 65, startPoint y: 567, endPoint x: 258, endPoint y: 500, distance: 204.3
click at [230, 505] on div "Client [PERSON_NAME] Policy number WC098859200 Lines of coverage Workers' Compe…" at bounding box center [192, 498] width 254 height 152
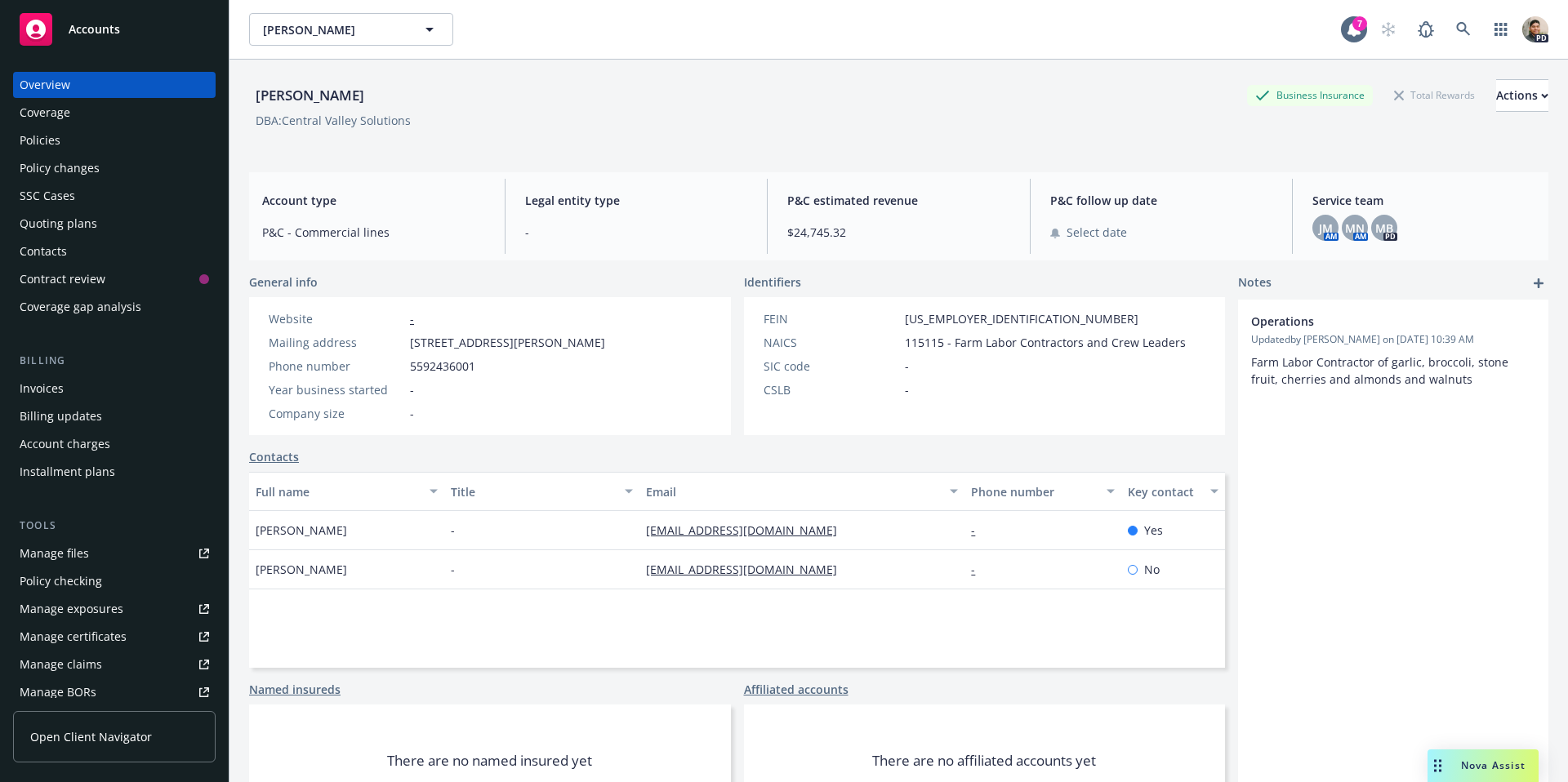
click at [35, 136] on div "Policies" at bounding box center [40, 140] width 41 height 27
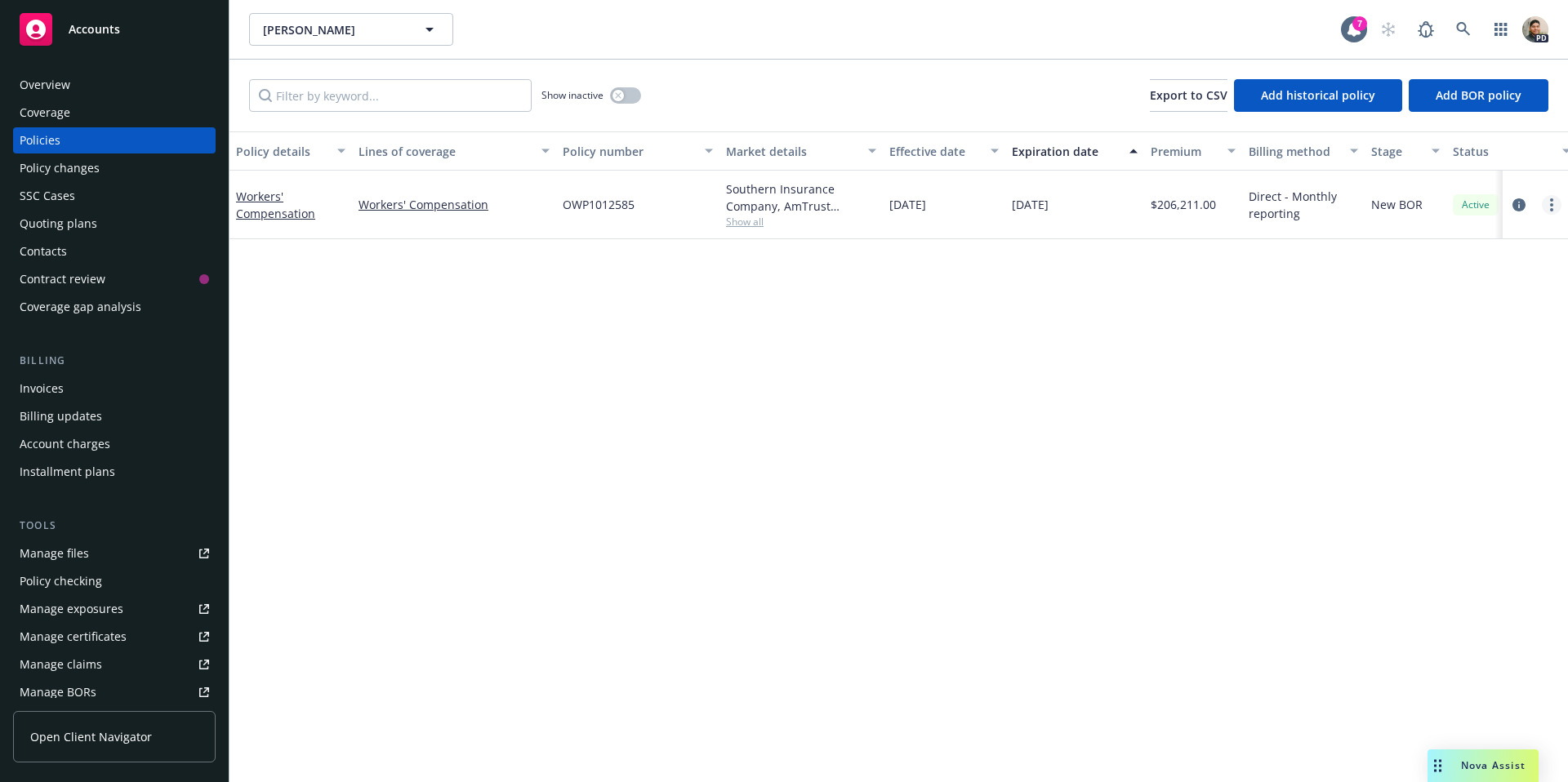
click at [1552, 203] on circle "more" at bounding box center [1551, 204] width 3 height 3
click at [1519, 200] on icon "circleInformation" at bounding box center [1519, 205] width 13 height 13
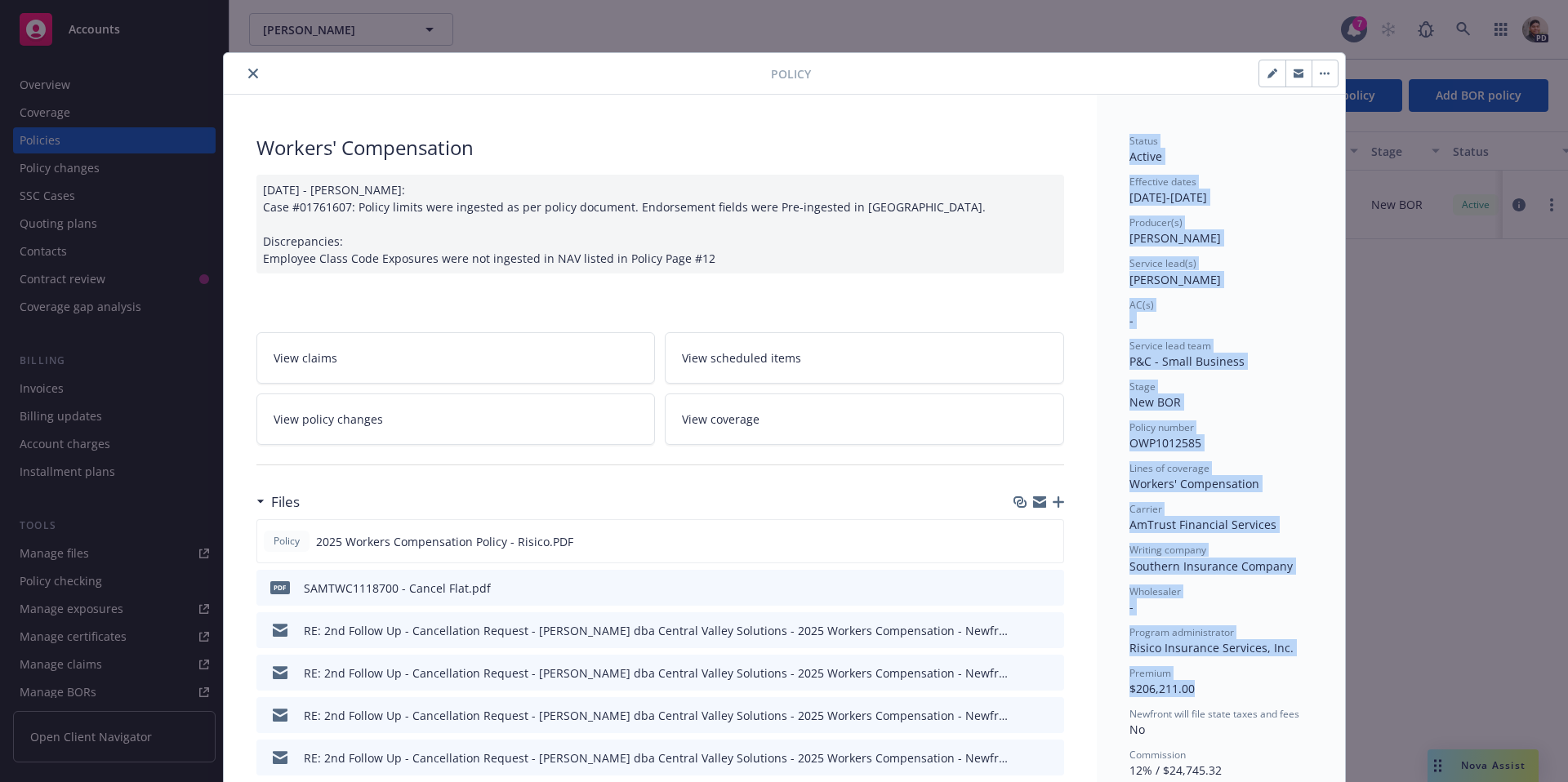
drag, startPoint x: 1125, startPoint y: 136, endPoint x: 1209, endPoint y: 685, distance: 555.4
copy div "Status Active Effective dates 08/24/2025 - 08/24/2026 Producer(s) Mike Bone Ser…"
click at [255, 73] on icon "close" at bounding box center [253, 73] width 9 height 9
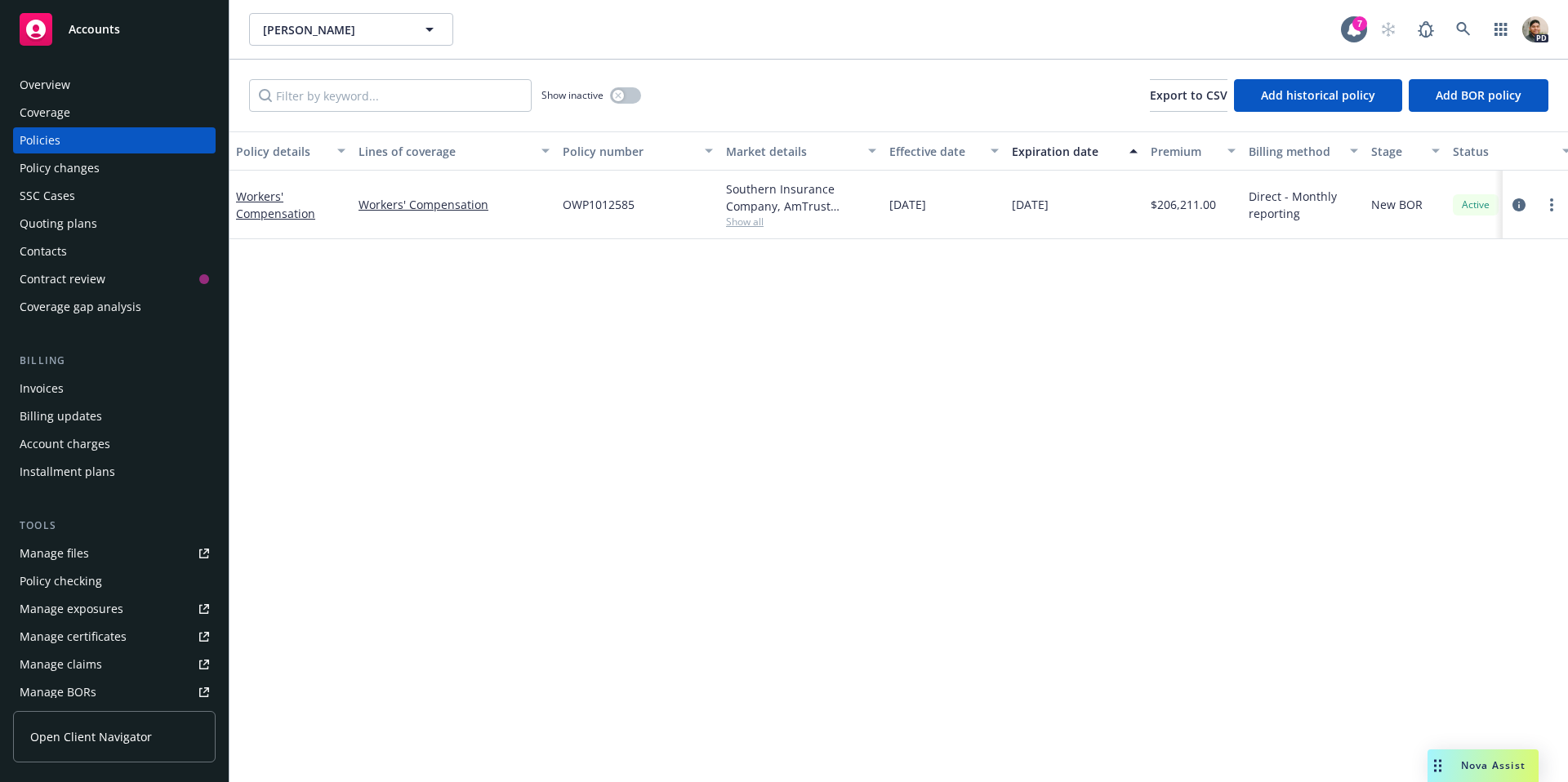
click at [84, 87] on div "Overview" at bounding box center [115, 85] width 190 height 27
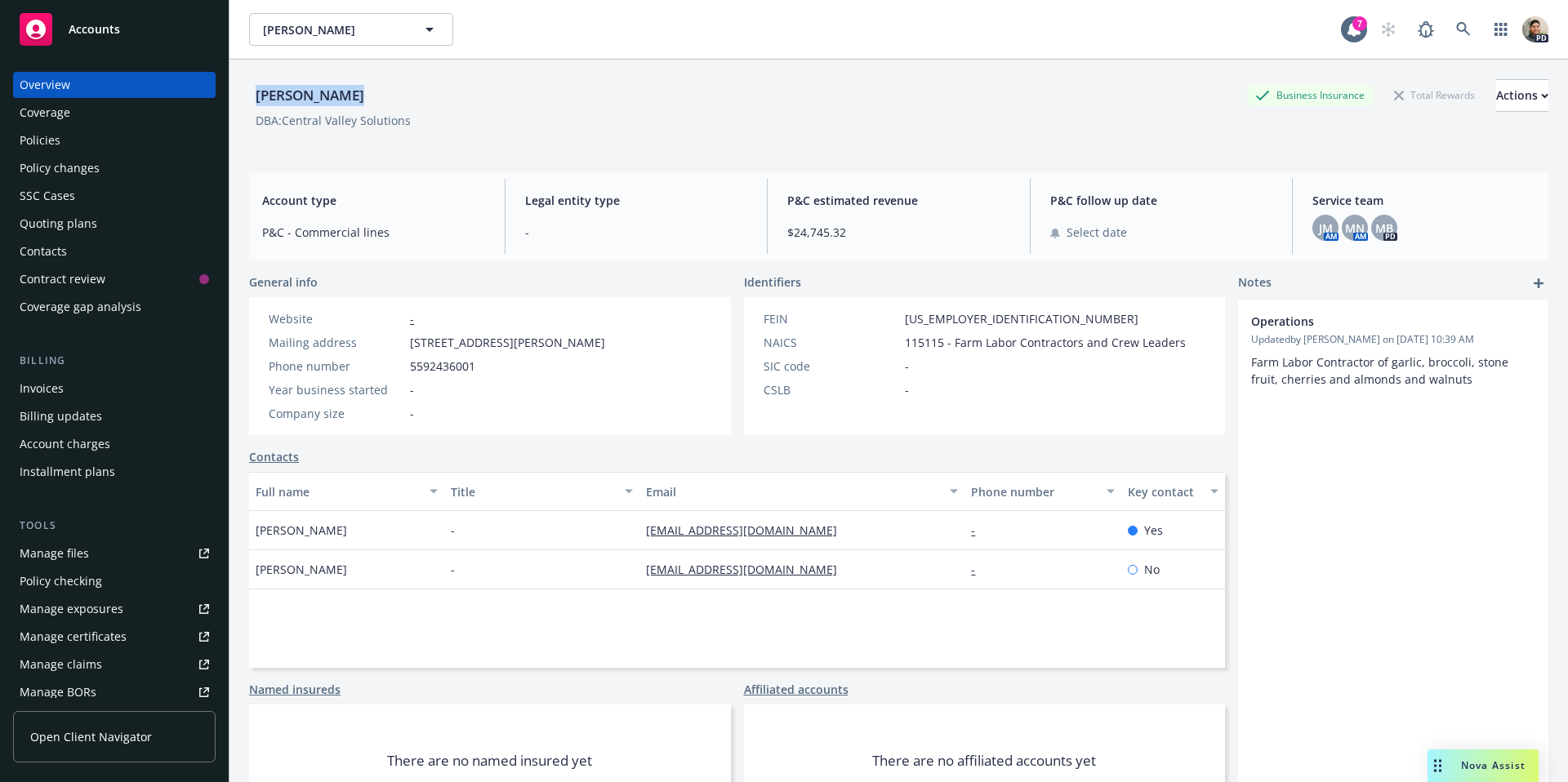
drag, startPoint x: 344, startPoint y: 99, endPoint x: 291, endPoint y: 103, distance: 53.2
click at [252, 99] on div "[PERSON_NAME]" at bounding box center [309, 95] width 121 height 21
copy div "[PERSON_NAME]"
drag, startPoint x: 409, startPoint y: 119, endPoint x: 284, endPoint y: 124, distance: 125.1
click at [284, 124] on span "DBA: Central Valley Solutions" at bounding box center [332, 121] width 168 height 17
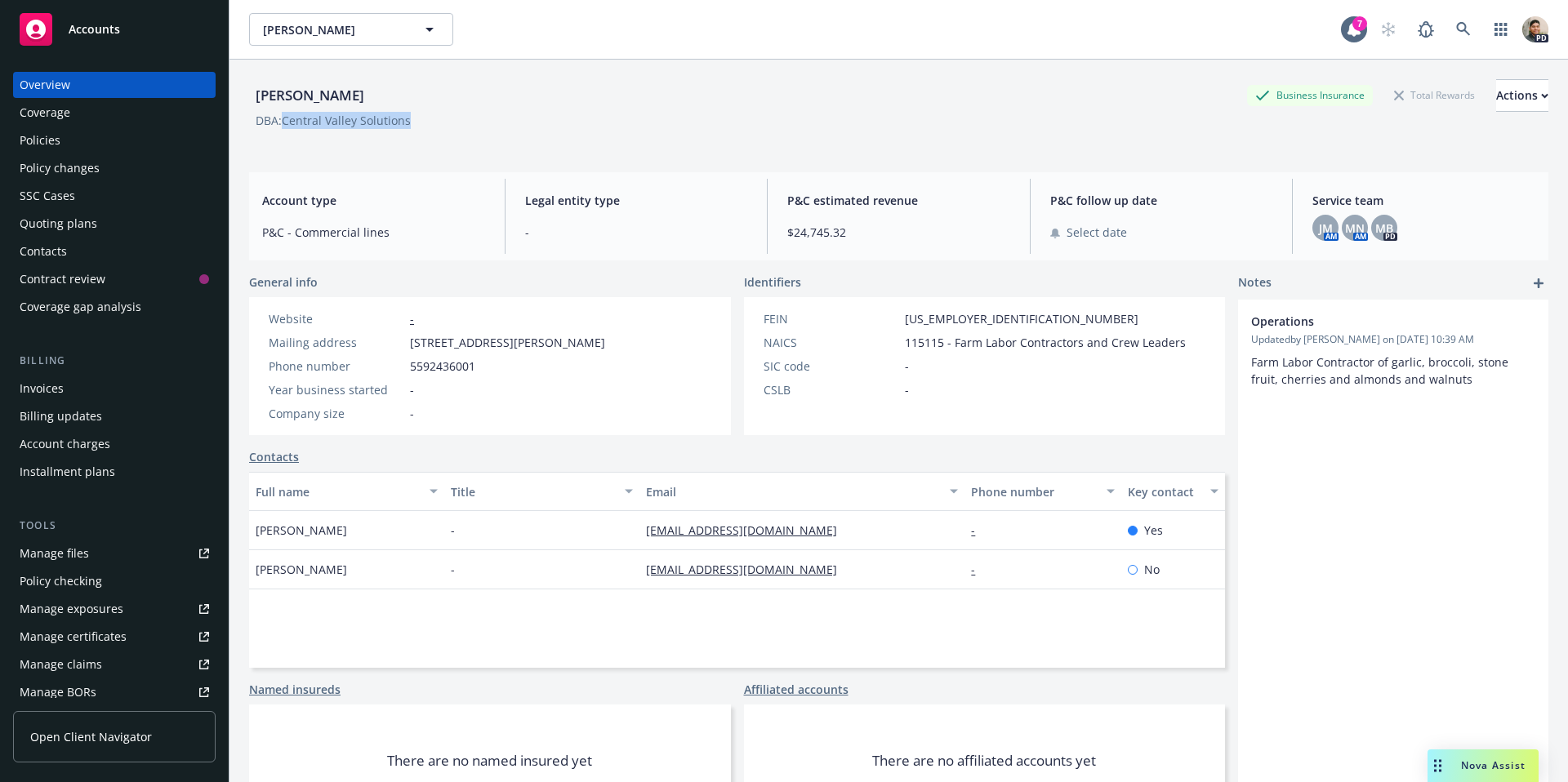
copy div "Central Valley Solutions"
drag, startPoint x: 624, startPoint y: 342, endPoint x: 434, endPoint y: 344, distance: 190.0
click at [409, 344] on div "Mailing address 3745 Dockery Avenue, Selma, CA, 93662" at bounding box center [437, 343] width 349 height 17
copy span "3745 Dockery Avenue, Selma, CA, 93662"
